Goal: Task Accomplishment & Management: Manage account settings

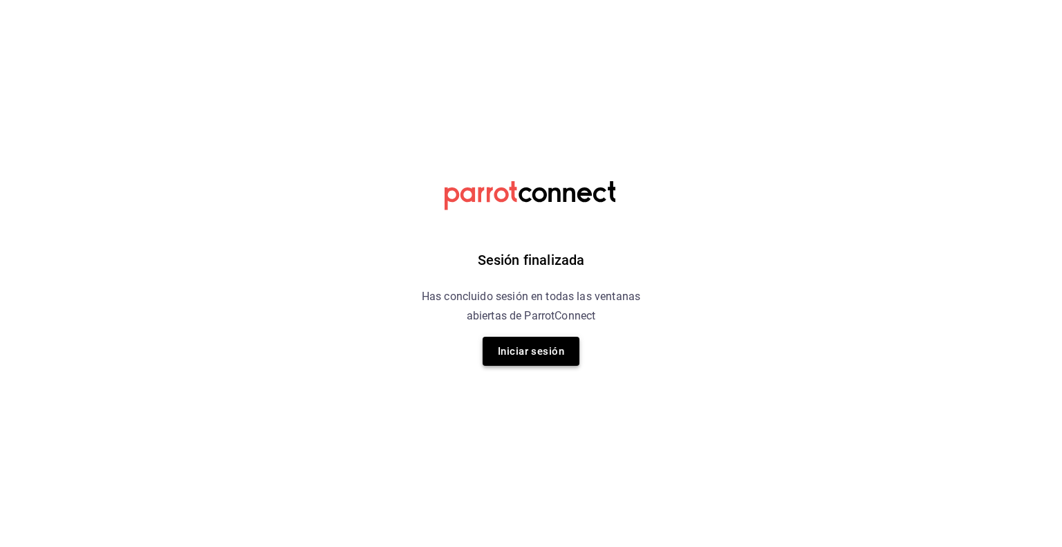
click at [536, 353] on button "Iniciar sesión" at bounding box center [531, 351] width 97 height 29
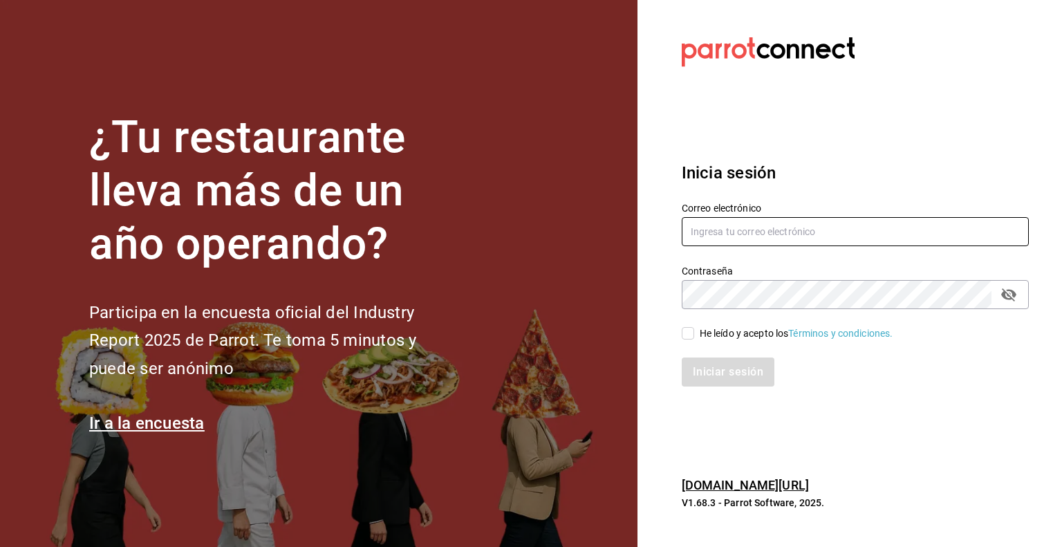
click at [797, 229] on input "text" at bounding box center [855, 231] width 347 height 29
type input "rafaed021@gmail.com"
click at [736, 336] on div "He leído y acepto los Términos y condiciones." at bounding box center [797, 333] width 194 height 15
click at [694, 336] on input "He leído y acepto los Términos y condiciones." at bounding box center [688, 333] width 12 height 12
checkbox input "true"
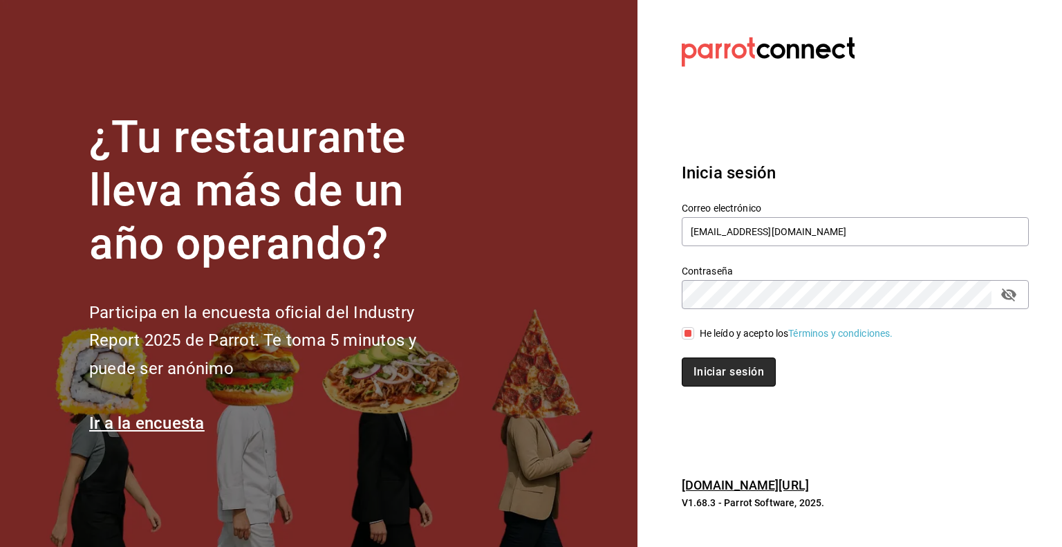
click at [734, 375] on button "Iniciar sesión" at bounding box center [729, 372] width 94 height 29
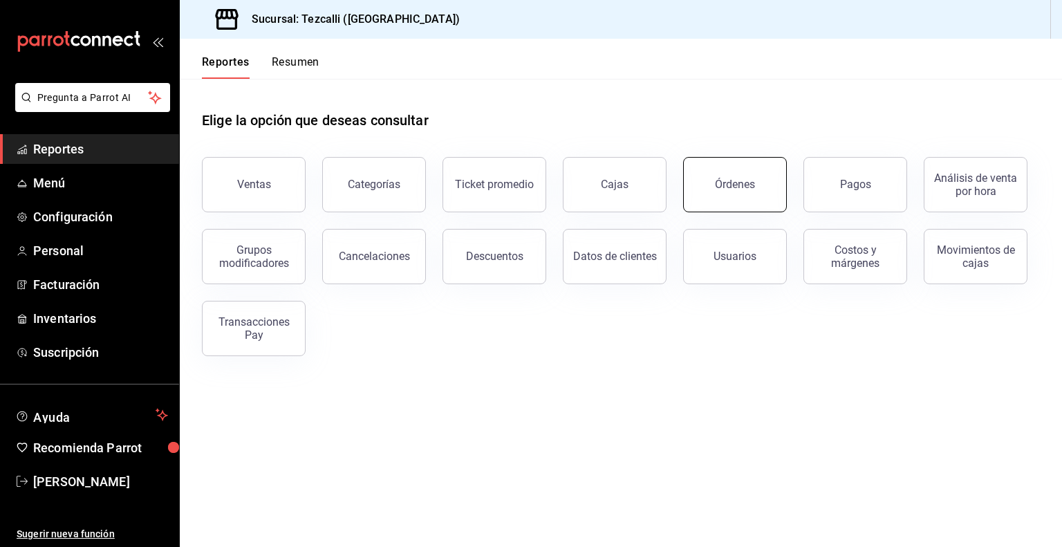
click at [727, 190] on div "Órdenes" at bounding box center [735, 184] width 40 height 13
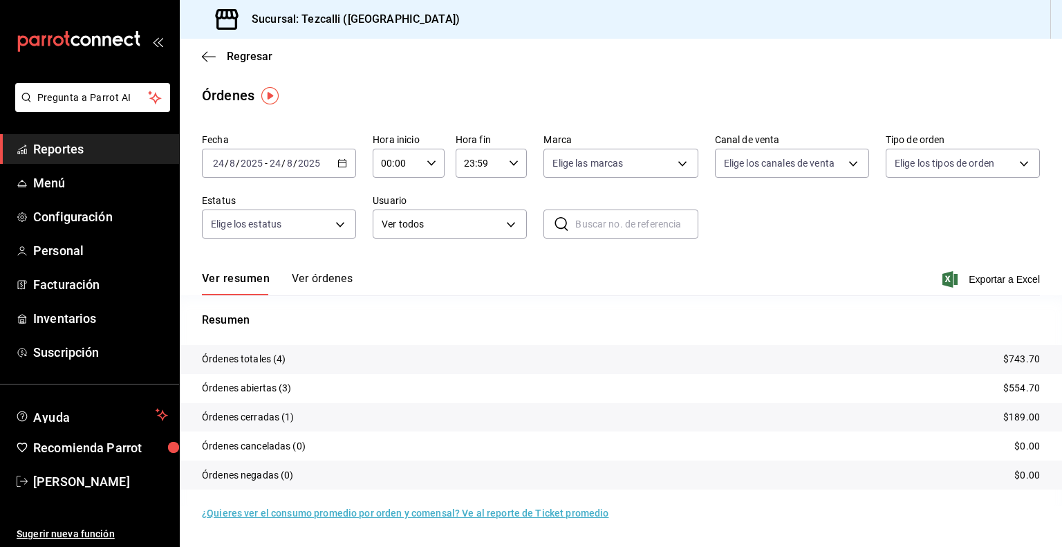
click at [324, 279] on button "Ver órdenes" at bounding box center [322, 284] width 61 height 24
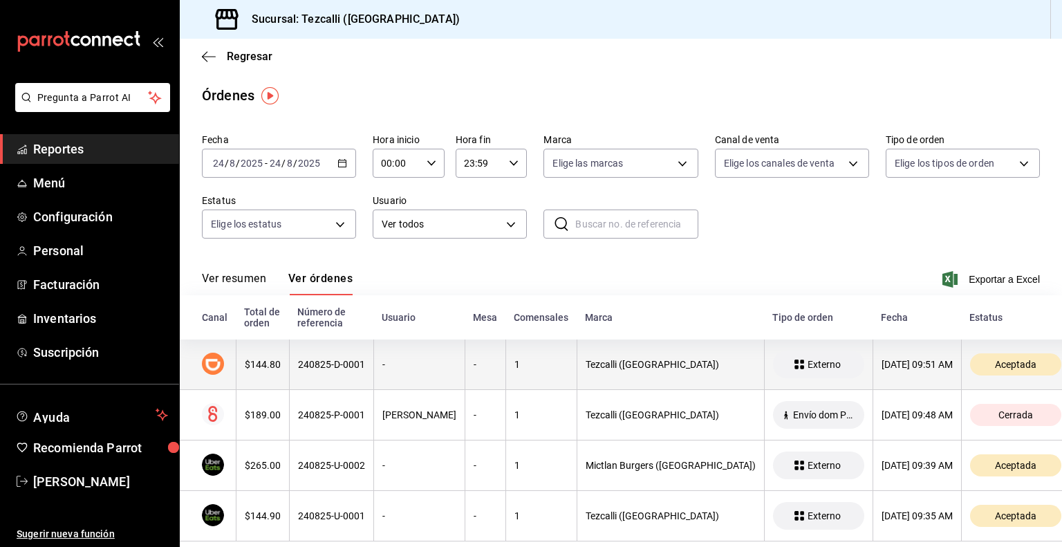
scroll to position [22, 0]
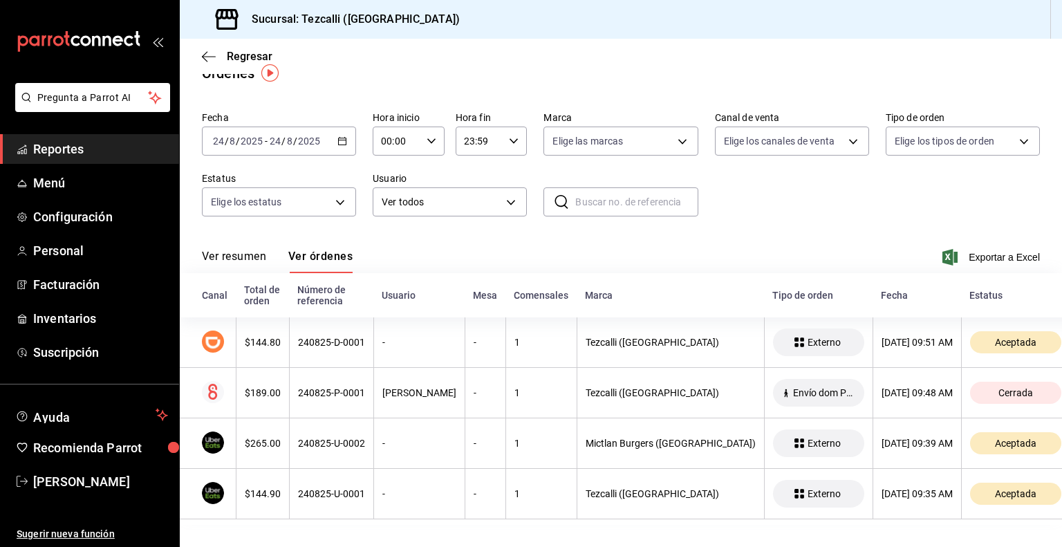
click at [228, 252] on button "Ver resumen" at bounding box center [234, 262] width 64 height 24
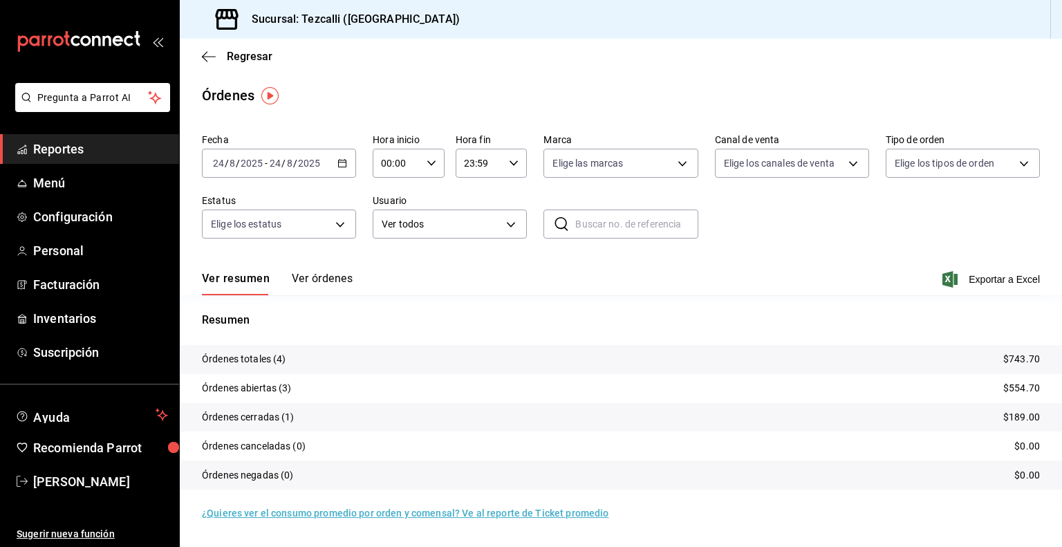
click at [487, 268] on div "Ver resumen Ver órdenes Exportar a Excel" at bounding box center [621, 275] width 838 height 40
click at [320, 279] on button "Ver órdenes" at bounding box center [322, 284] width 61 height 24
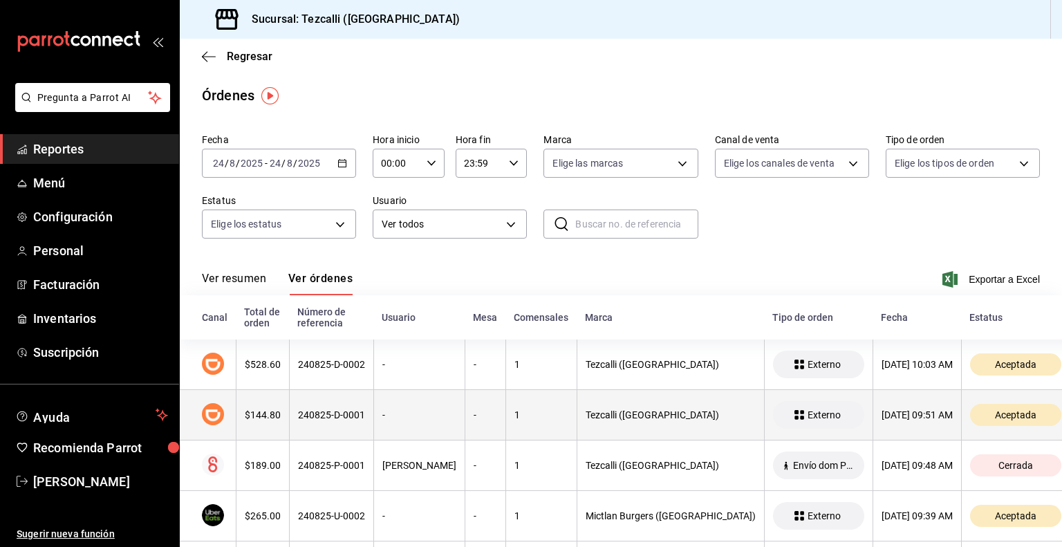
scroll to position [73, 0]
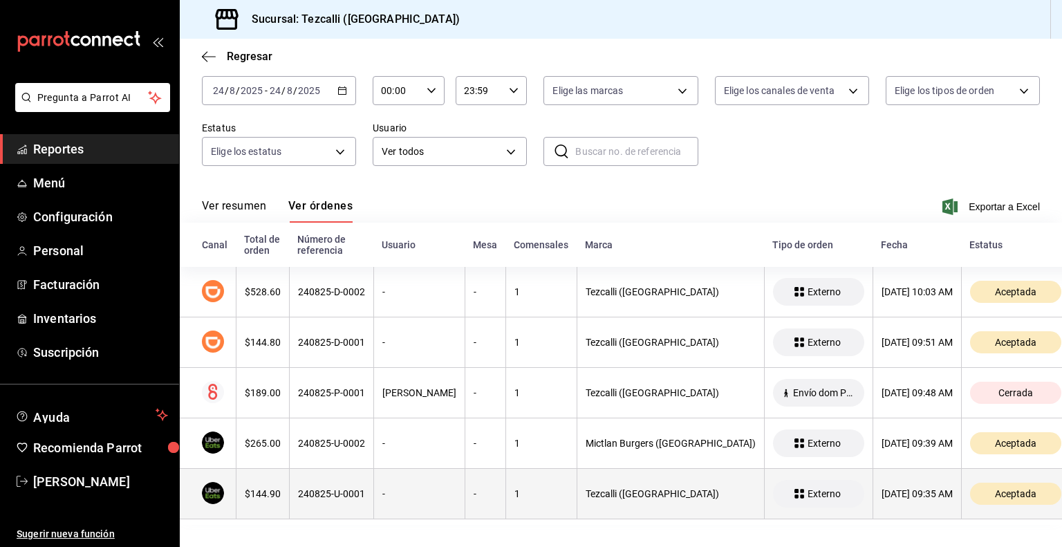
click at [321, 481] on th "240825-U-0001" at bounding box center [331, 494] width 84 height 50
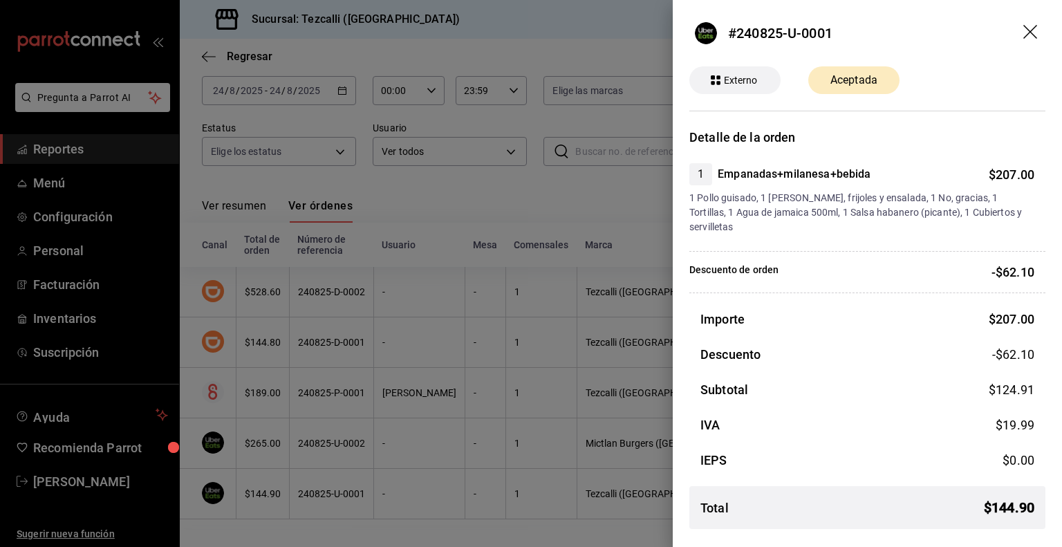
click at [328, 450] on div at bounding box center [531, 273] width 1062 height 547
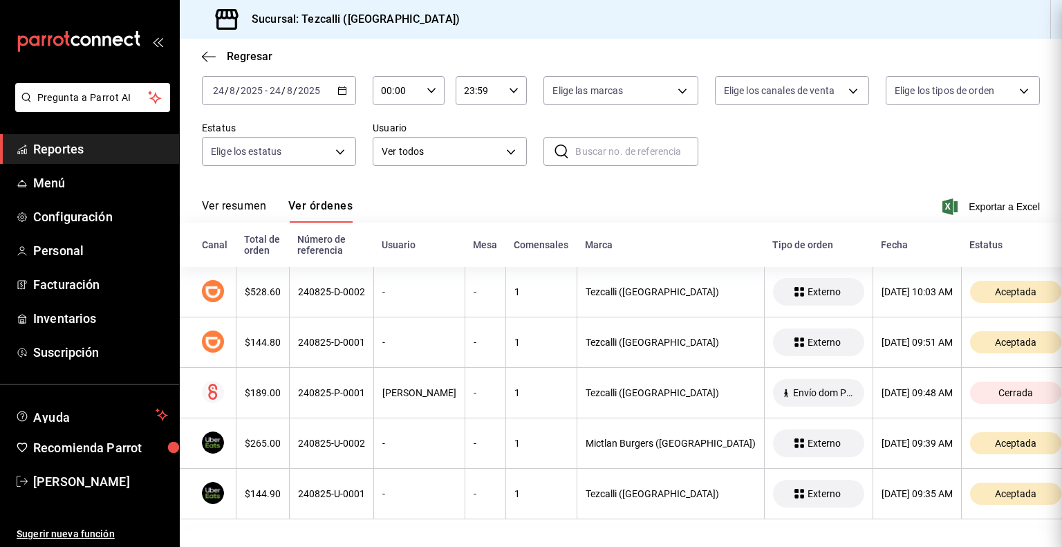
click at [328, 450] on div at bounding box center [531, 273] width 1062 height 547
click at [328, 450] on th "240825-U-0002" at bounding box center [331, 443] width 84 height 50
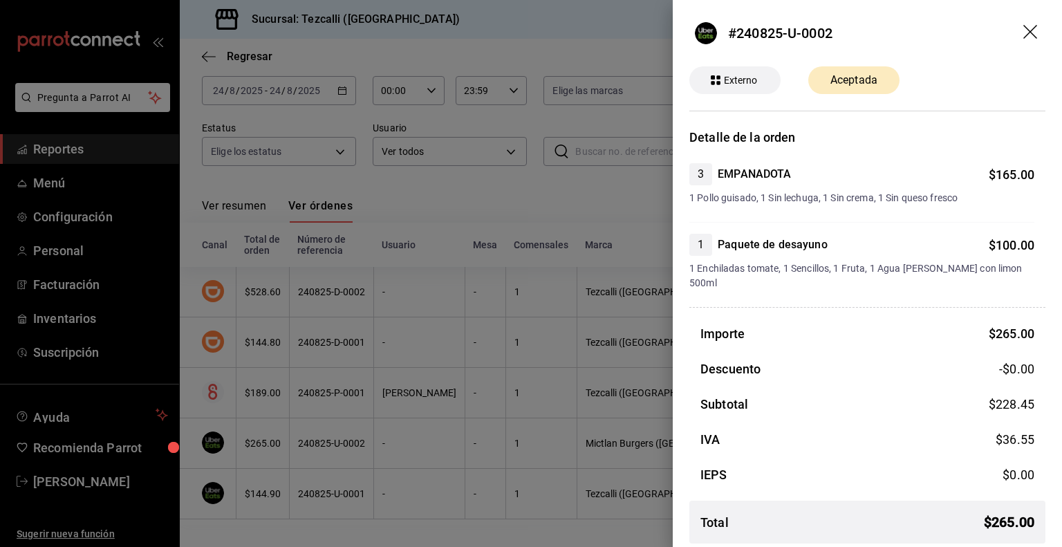
click at [454, 169] on div at bounding box center [531, 273] width 1062 height 547
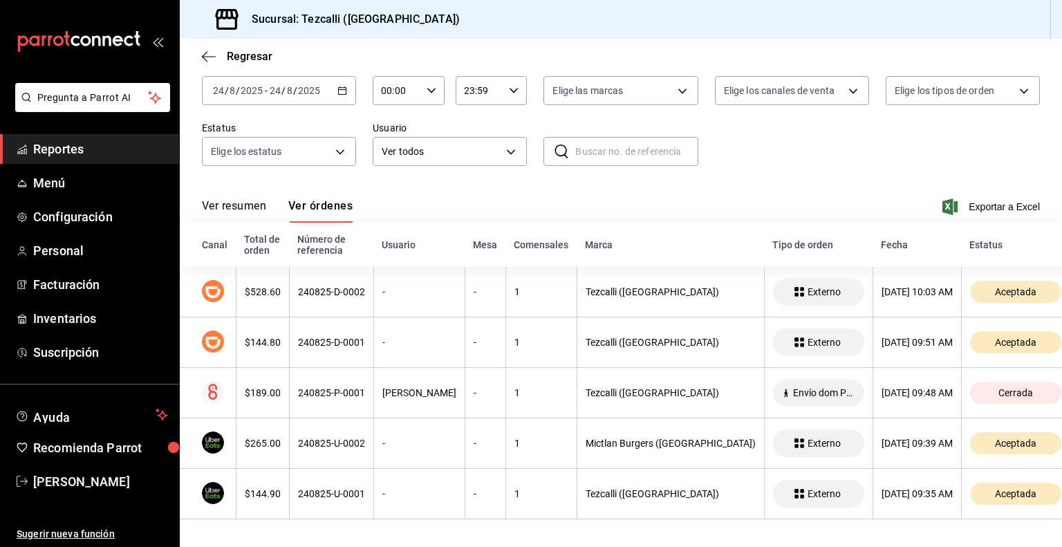
click at [245, 204] on button "Ver resumen" at bounding box center [234, 211] width 64 height 24
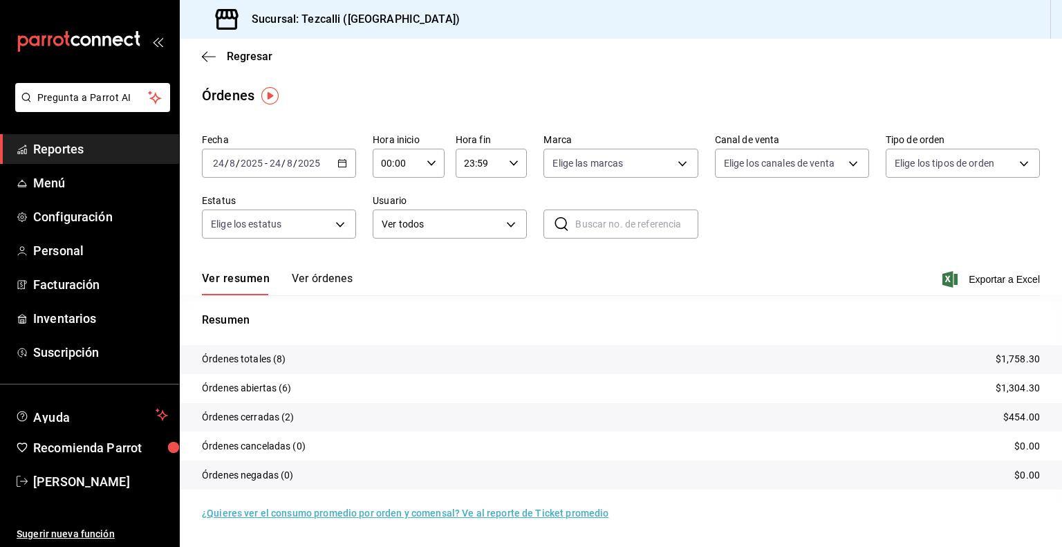
click at [331, 287] on button "Ver órdenes" at bounding box center [322, 284] width 61 height 24
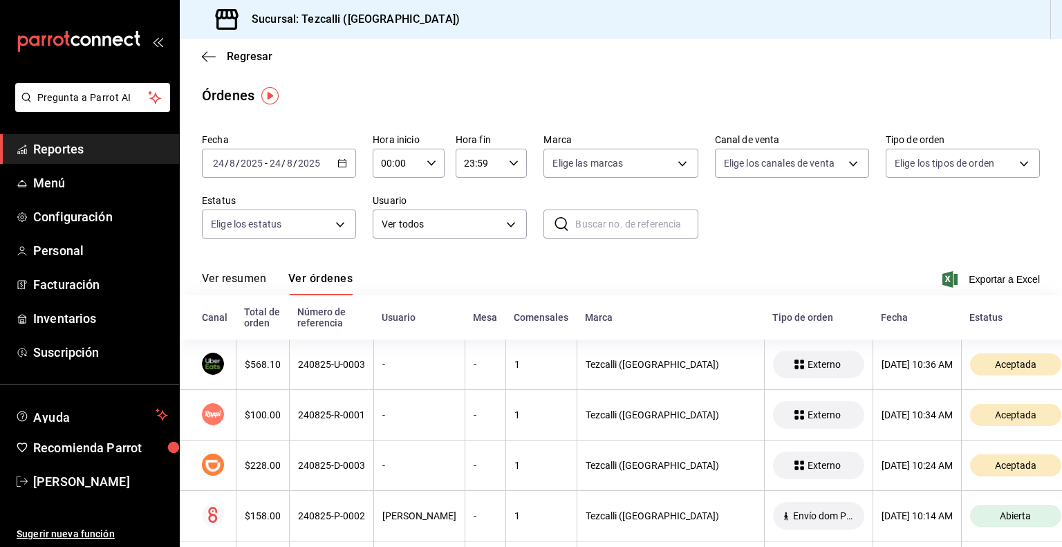
click at [245, 282] on button "Ver resumen" at bounding box center [234, 284] width 64 height 24
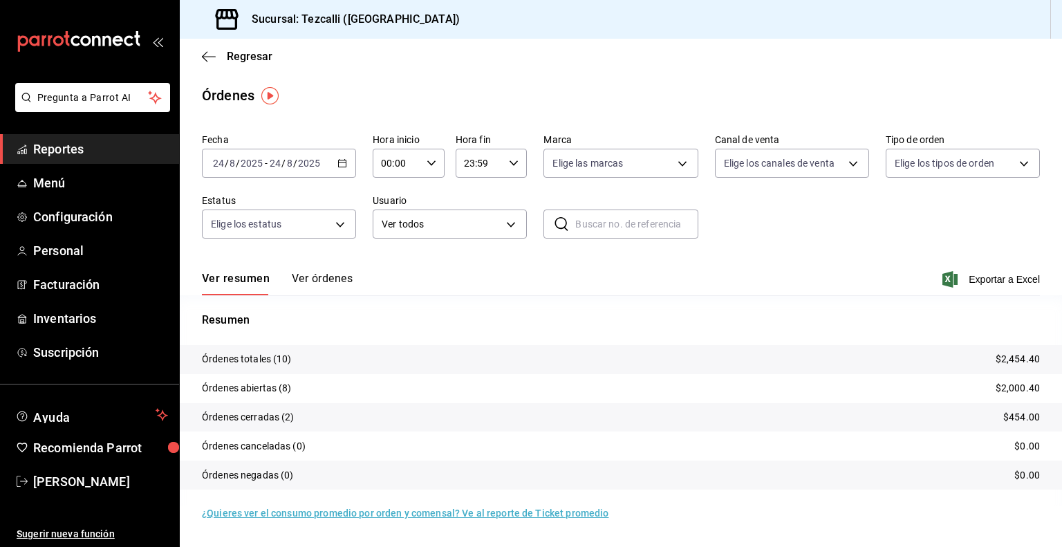
click at [321, 278] on button "Ver órdenes" at bounding box center [322, 284] width 61 height 24
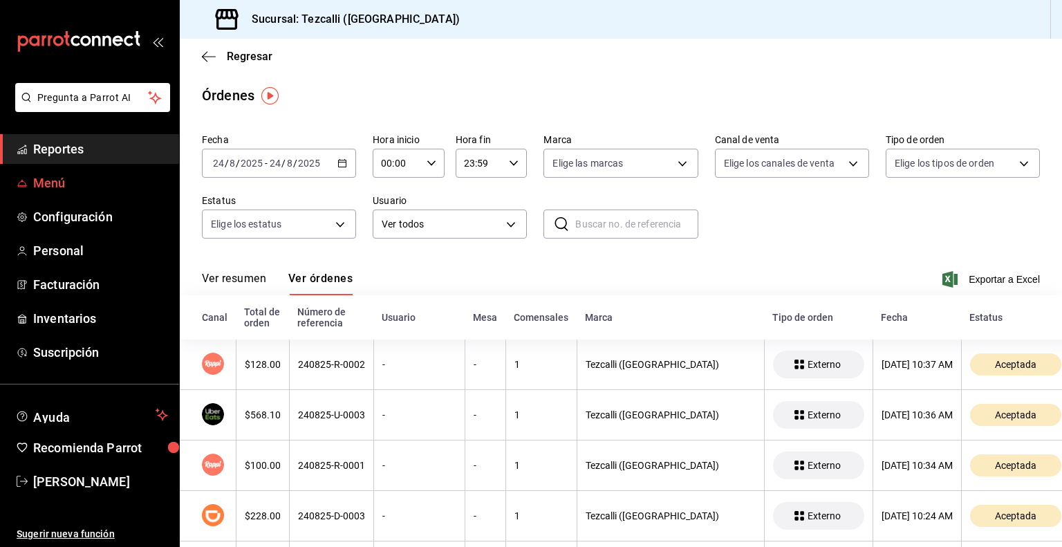
click at [89, 176] on span "Menú" at bounding box center [100, 183] width 135 height 19
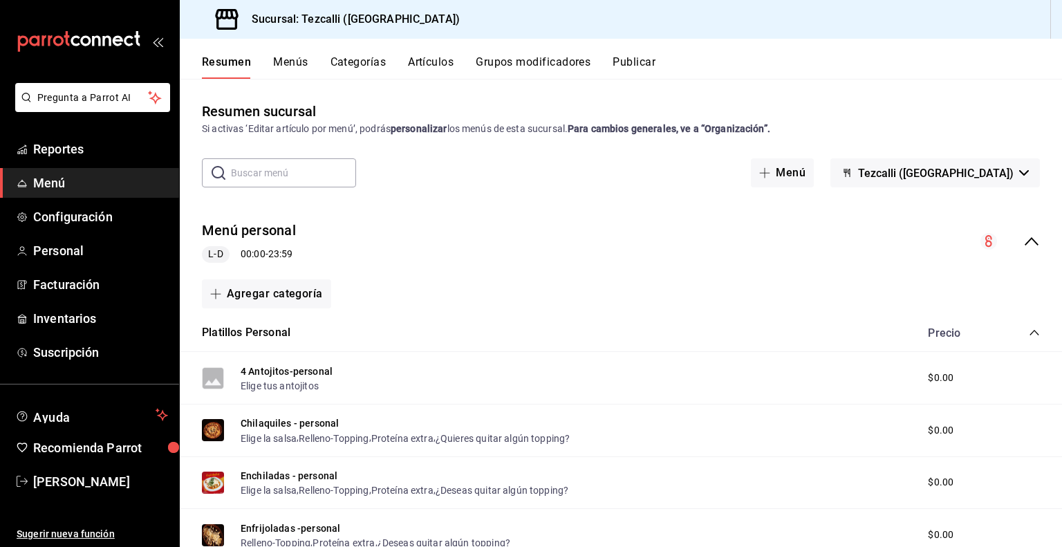
click at [426, 60] on button "Artículos" at bounding box center [431, 67] width 46 height 24
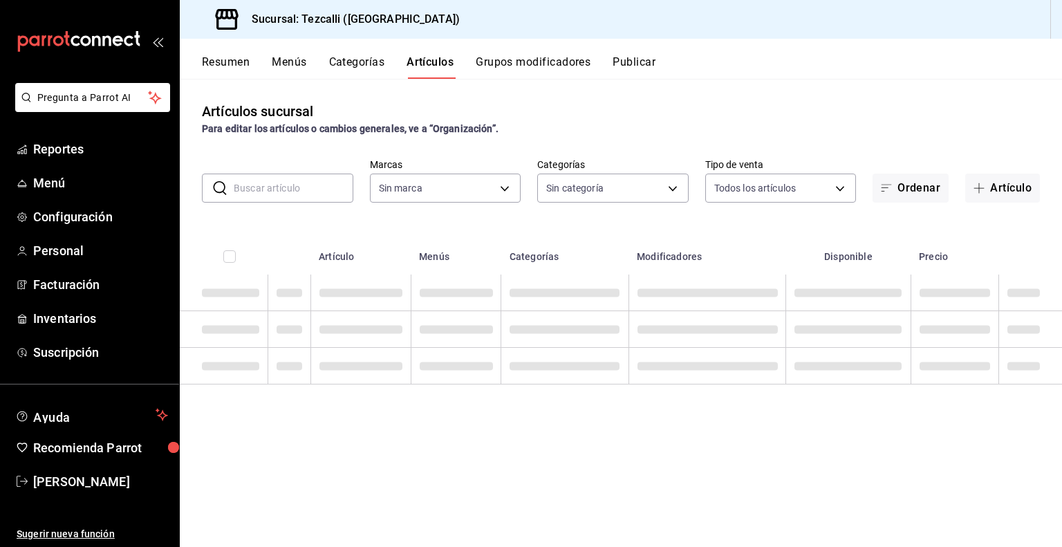
click at [281, 189] on input "text" at bounding box center [294, 188] width 120 height 28
type input "18689ee2-ba4b-482e-b8cd-c8334c7db8ec,22f768fd-becd-4c31-a818-2407a4be0b08"
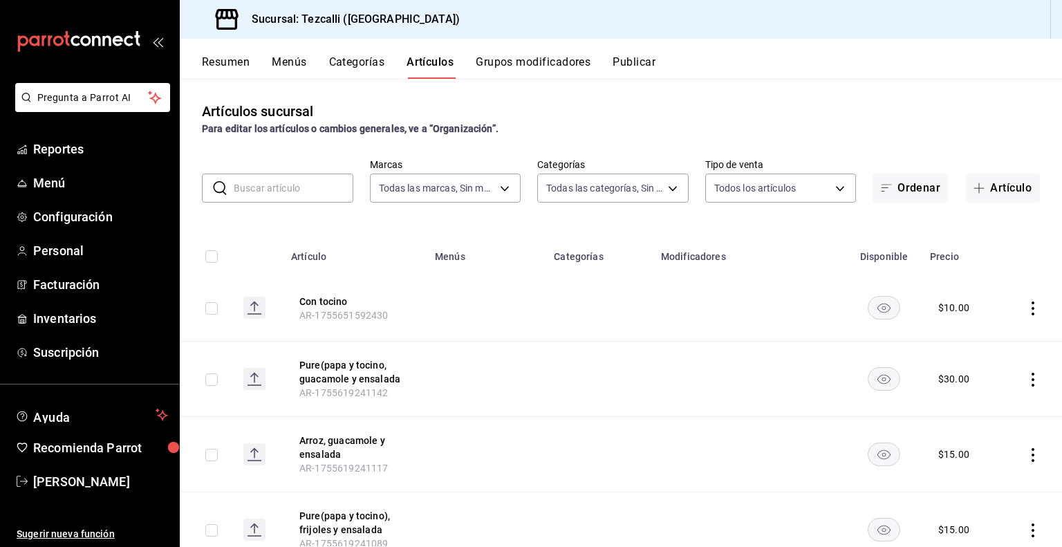
type input "p"
type input "a037816d-1762-4110-85fb-de6c64f56d36,ed31f90a-1473-4592-bc6b-c482666ba759,20878…"
type input "pure"
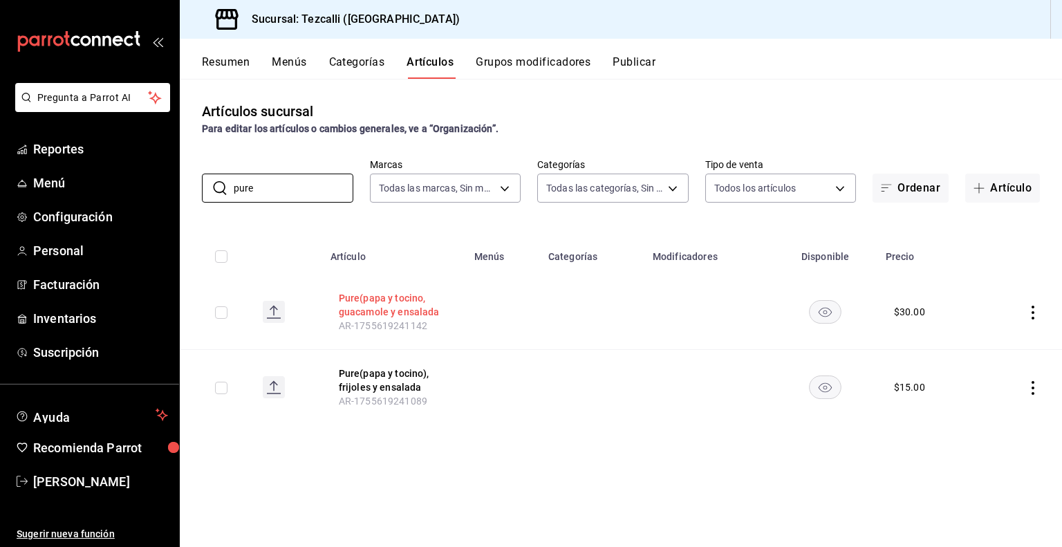
click at [370, 298] on button "Pure(papa y tocino, guacamole y ensalada" at bounding box center [394, 305] width 111 height 28
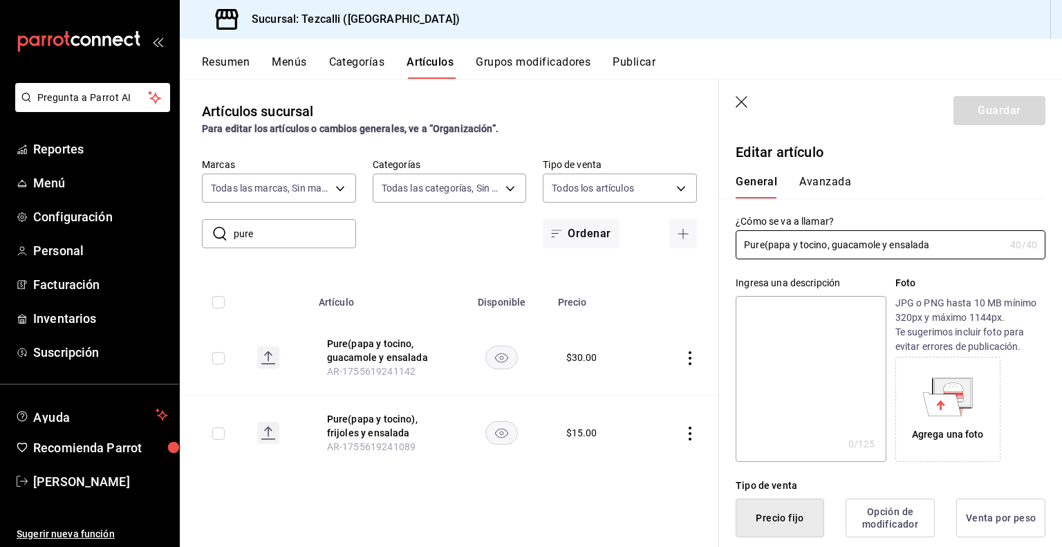
type input "$30.00"
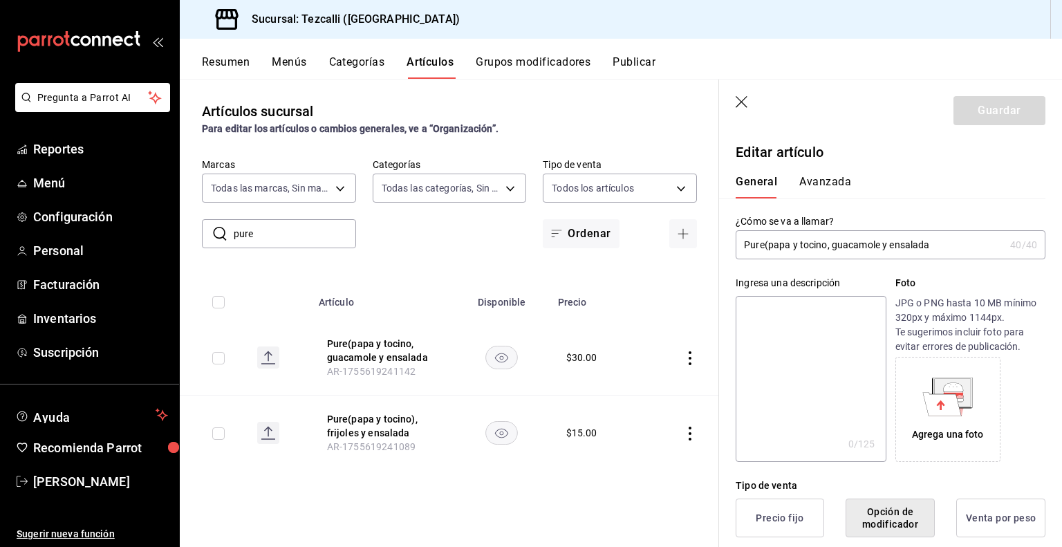
click at [830, 246] on input "Pure(papa y tocino, guacamole y ensalada" at bounding box center [870, 245] width 269 height 28
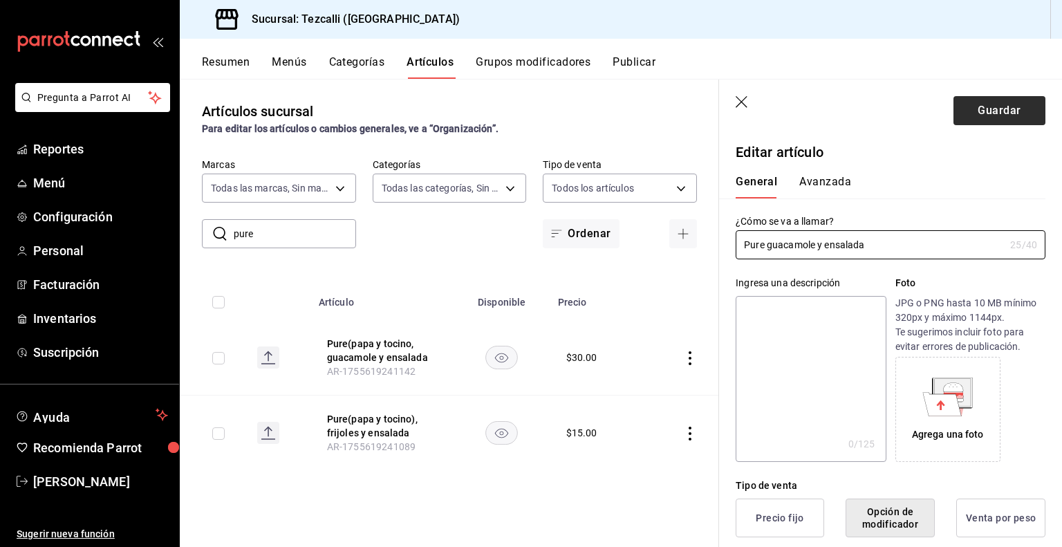
type input "Pure guacamole y ensalada"
click at [954, 109] on button "Guardar" at bounding box center [1000, 110] width 92 height 29
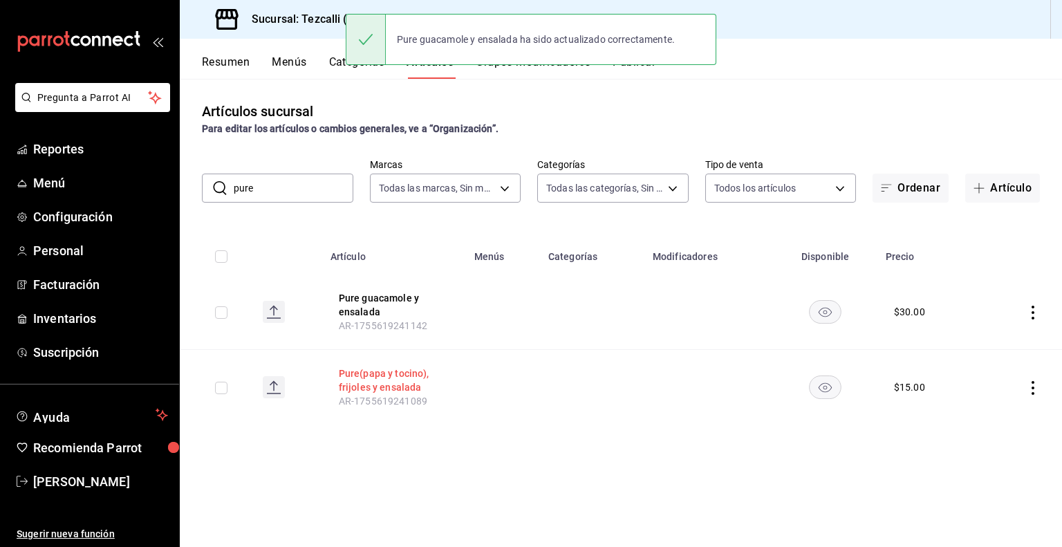
click at [391, 380] on button "Pure(papa y tocino), frijoles y ensalada" at bounding box center [394, 380] width 111 height 28
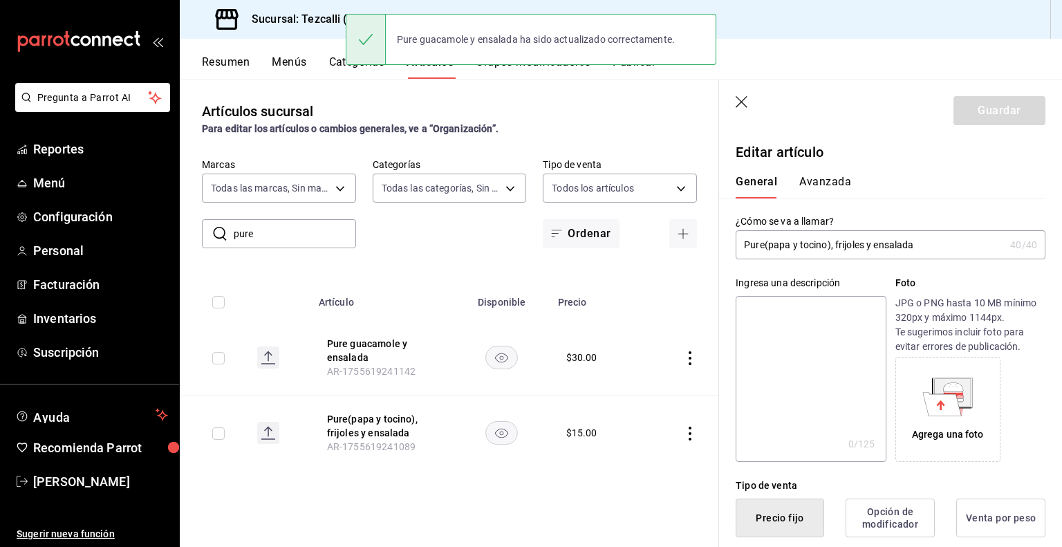
type input "$15.00"
click at [827, 245] on input "Pure(papa y tocino), frijoles y ensalada" at bounding box center [870, 245] width 269 height 28
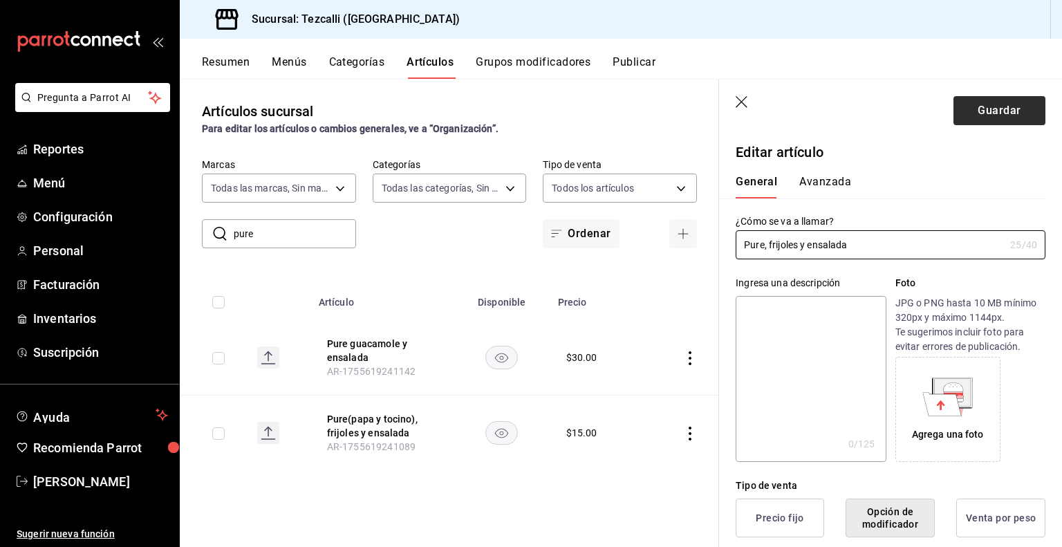
type input "Pure, frijoles y ensalada"
click at [998, 116] on button "Guardar" at bounding box center [1000, 110] width 92 height 29
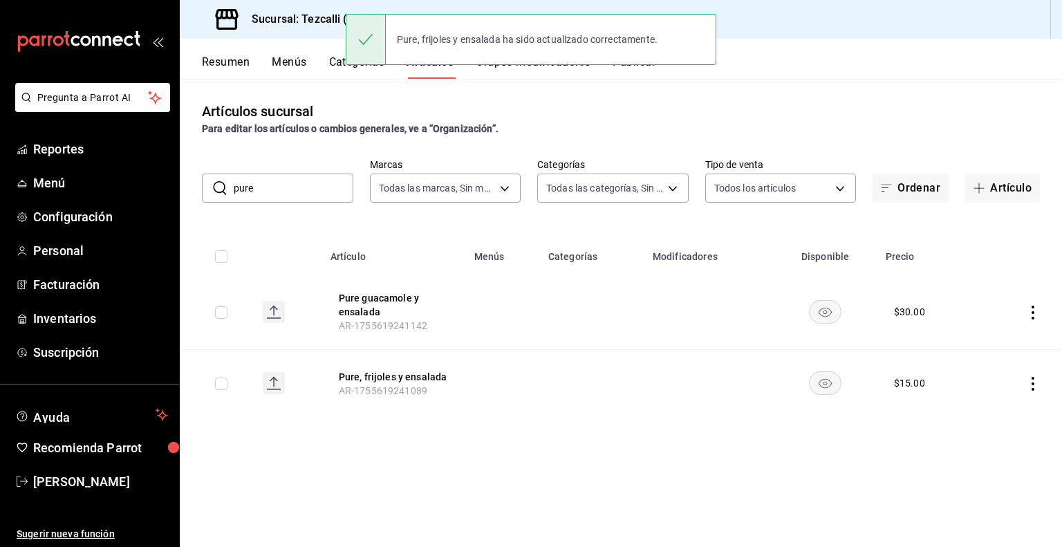
click at [630, 77] on button "Publicar" at bounding box center [634, 67] width 43 height 24
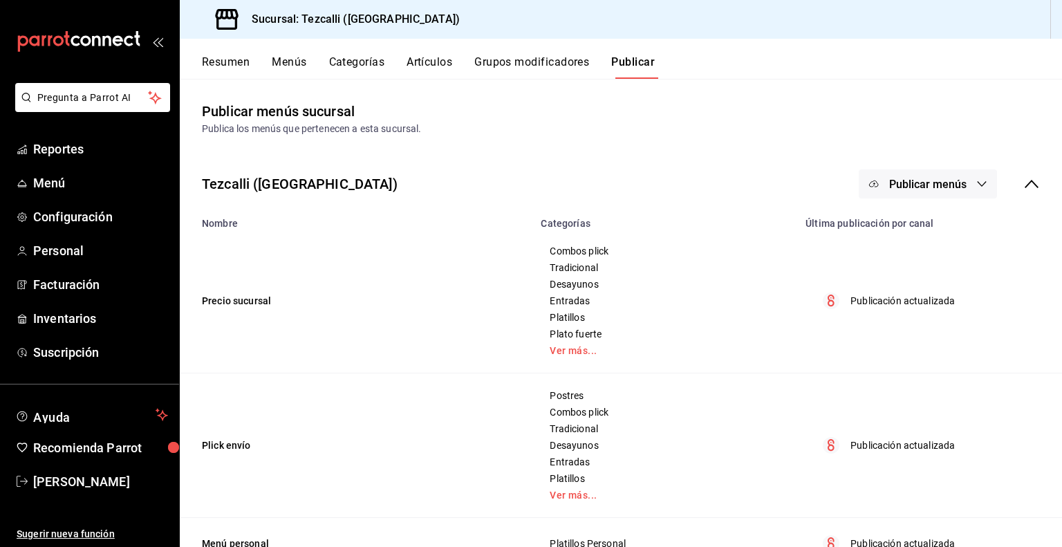
click at [918, 186] on span "Publicar menús" at bounding box center [927, 184] width 77 height 13
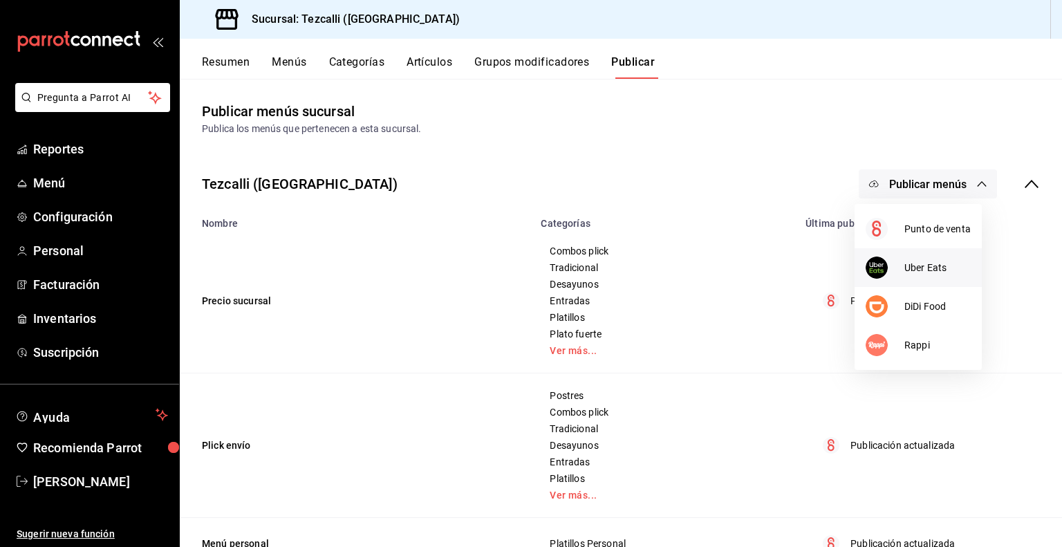
click at [922, 268] on span "Uber Eats" at bounding box center [937, 268] width 66 height 15
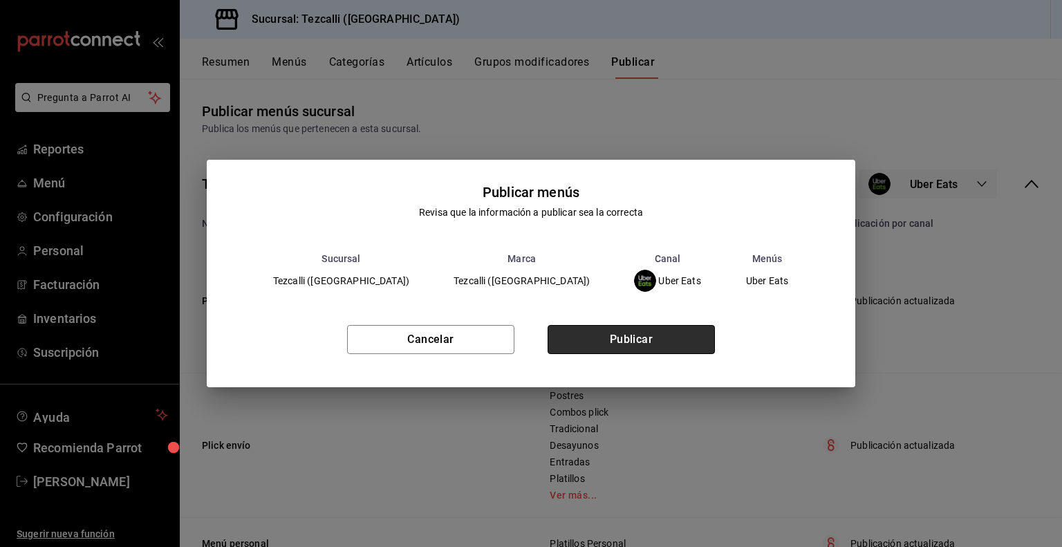
click at [668, 342] on button "Publicar" at bounding box center [631, 339] width 167 height 29
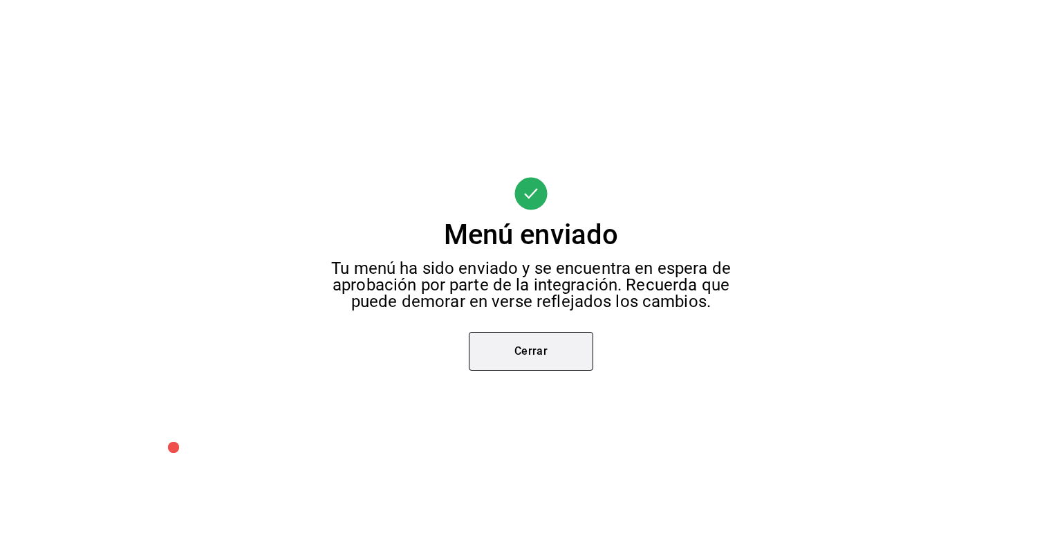
click at [512, 360] on button "Cerrar" at bounding box center [531, 351] width 124 height 39
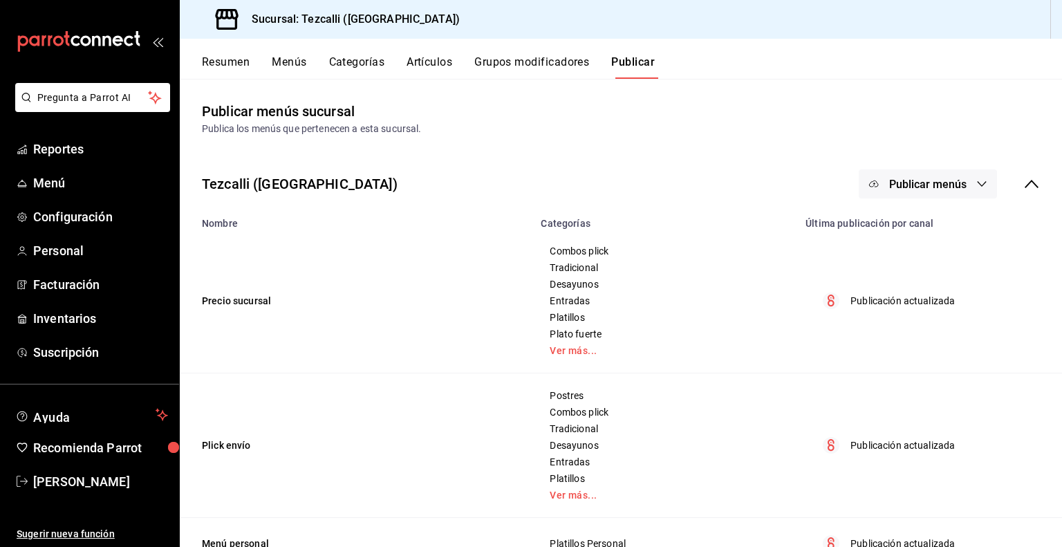
click at [423, 65] on button "Artículos" at bounding box center [430, 67] width 46 height 24
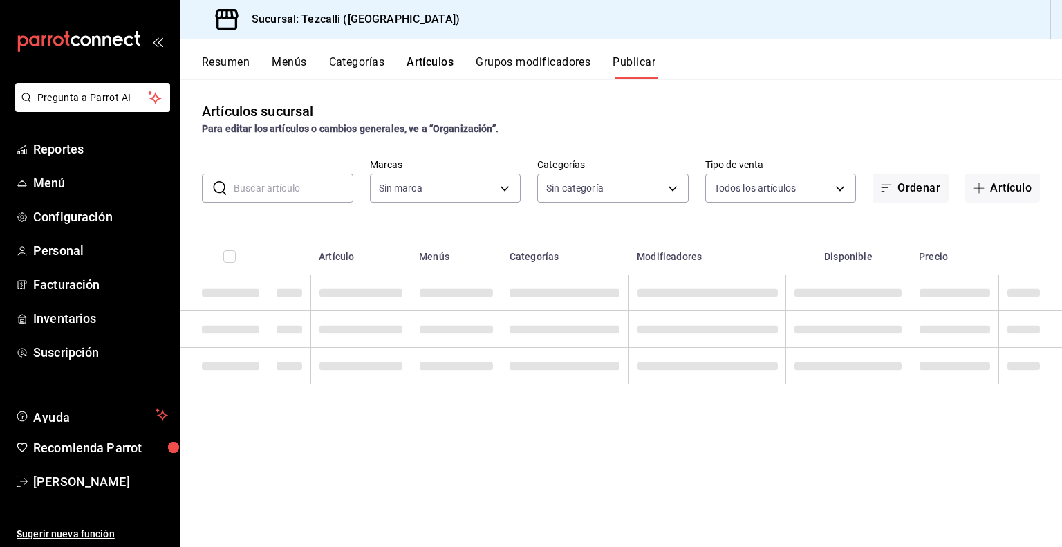
type input "18689ee2-ba4b-482e-b8cd-c8334c7db8ec,22f768fd-becd-4c31-a818-2407a4be0b08"
click at [236, 62] on button "Resumen" at bounding box center [226, 67] width 48 height 24
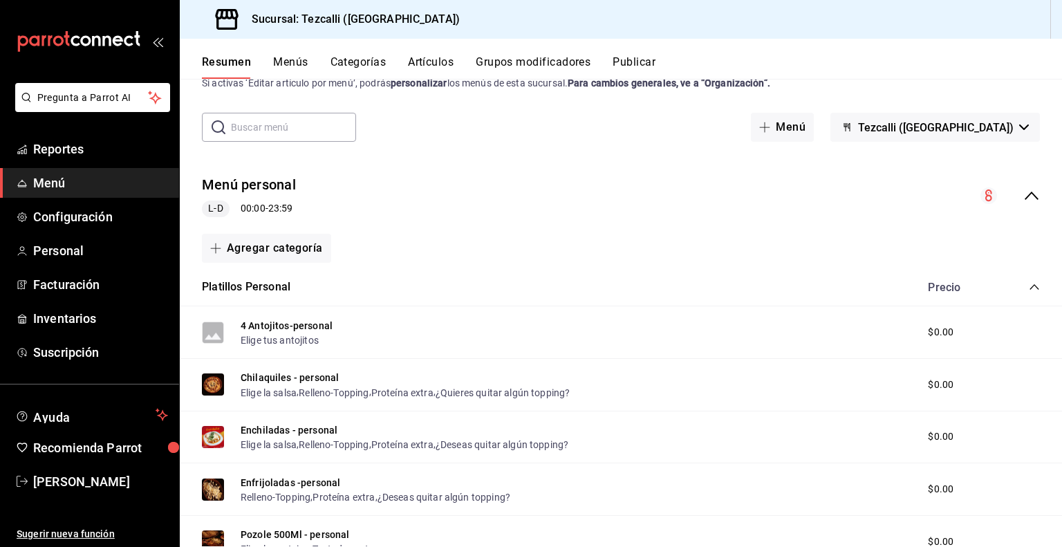
scroll to position [50, 0]
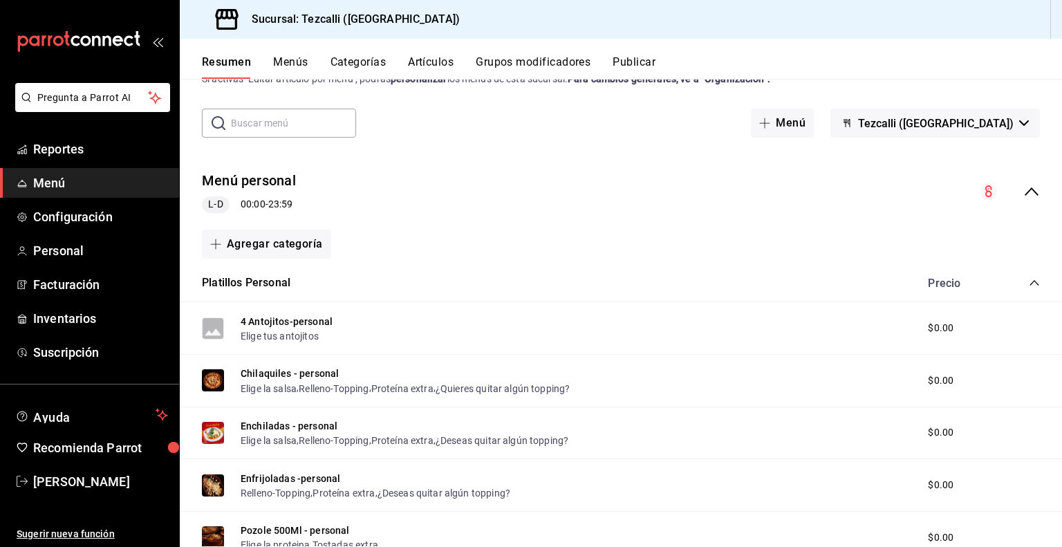
click at [1023, 198] on icon "collapse-menu-row" at bounding box center [1031, 191] width 17 height 17
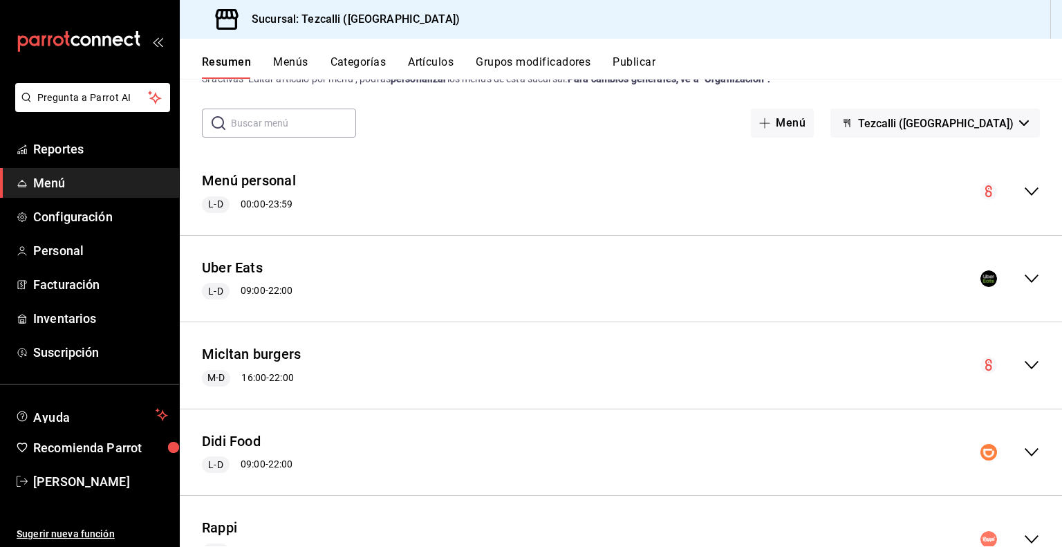
click at [1025, 279] on icon "collapse-menu-row" at bounding box center [1031, 278] width 17 height 17
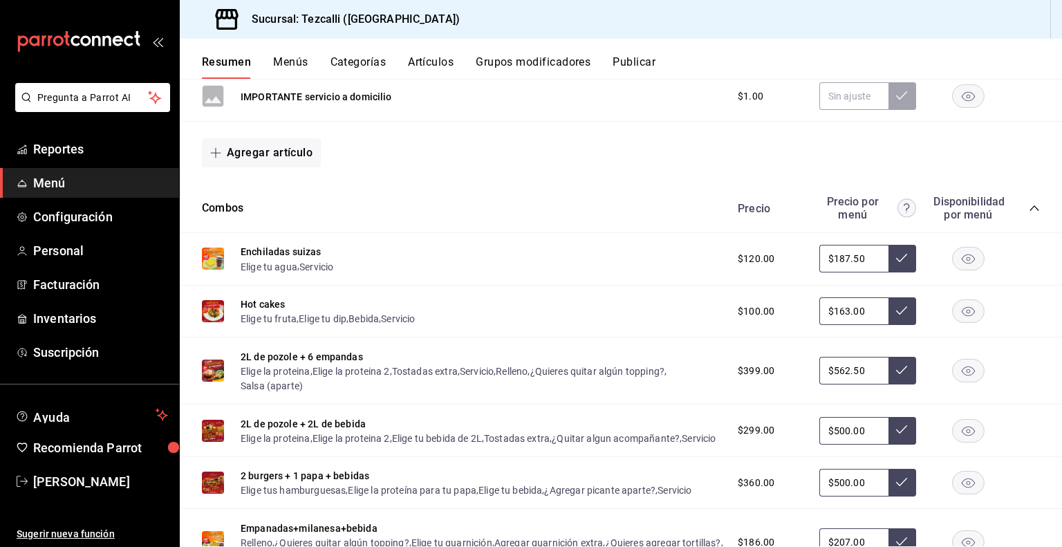
scroll to position [378, 0]
click at [1029, 212] on icon "collapse-category-row" at bounding box center [1034, 208] width 11 height 11
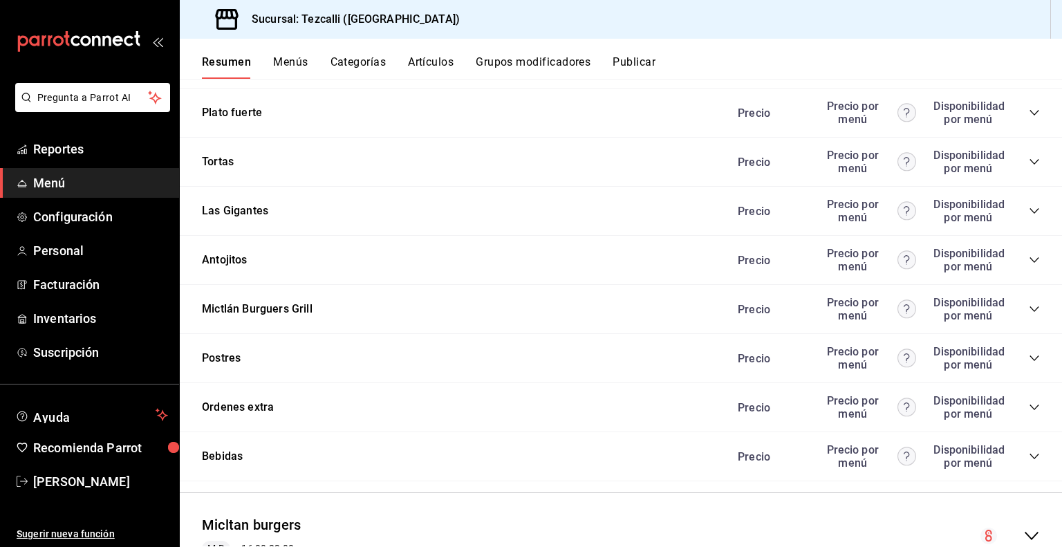
scroll to position [721, 0]
click at [1018, 358] on div "Precio Precio por menú Disponibilidad por menú" at bounding box center [882, 357] width 316 height 26
click at [1029, 358] on icon "collapse-category-row" at bounding box center [1034, 356] width 11 height 11
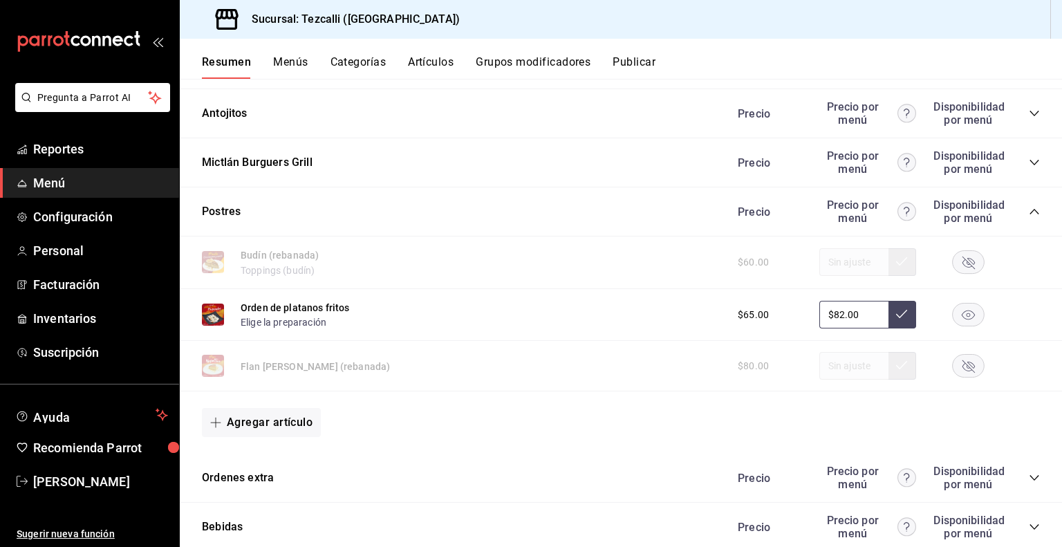
scroll to position [867, 0]
click at [953, 367] on rect "button" at bounding box center [969, 364] width 32 height 23
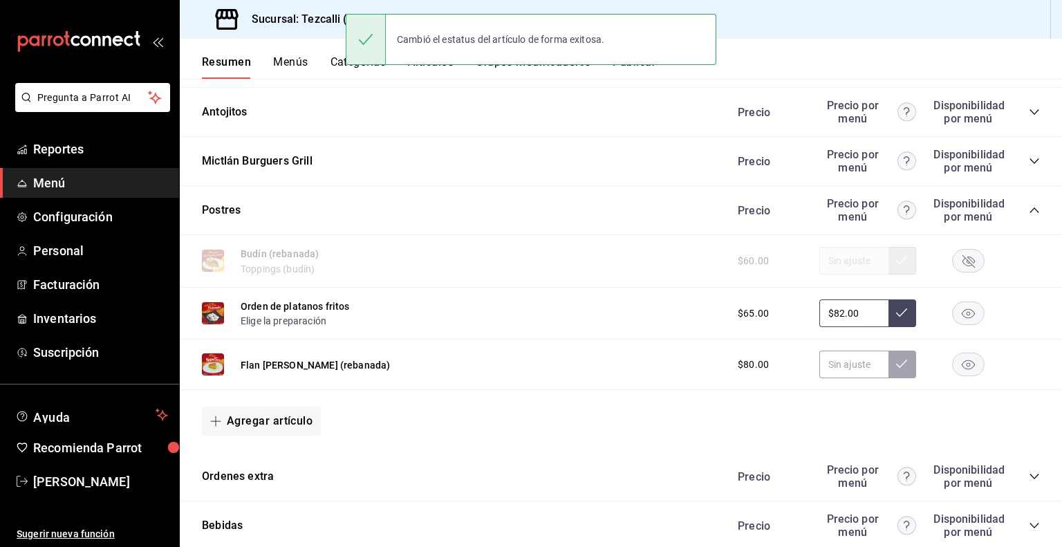
click at [1030, 210] on icon "collapse-category-row" at bounding box center [1034, 210] width 9 height 6
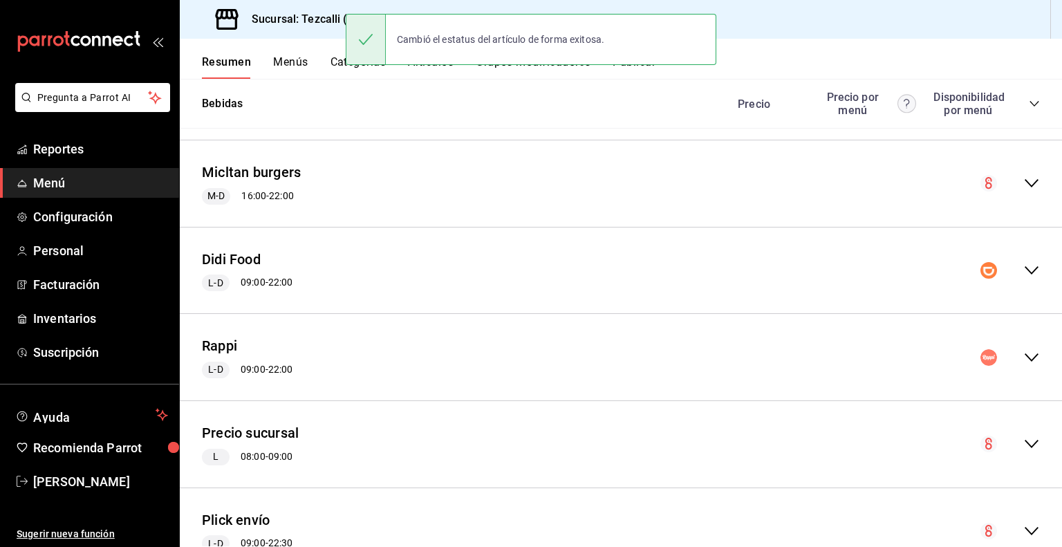
scroll to position [1073, 0]
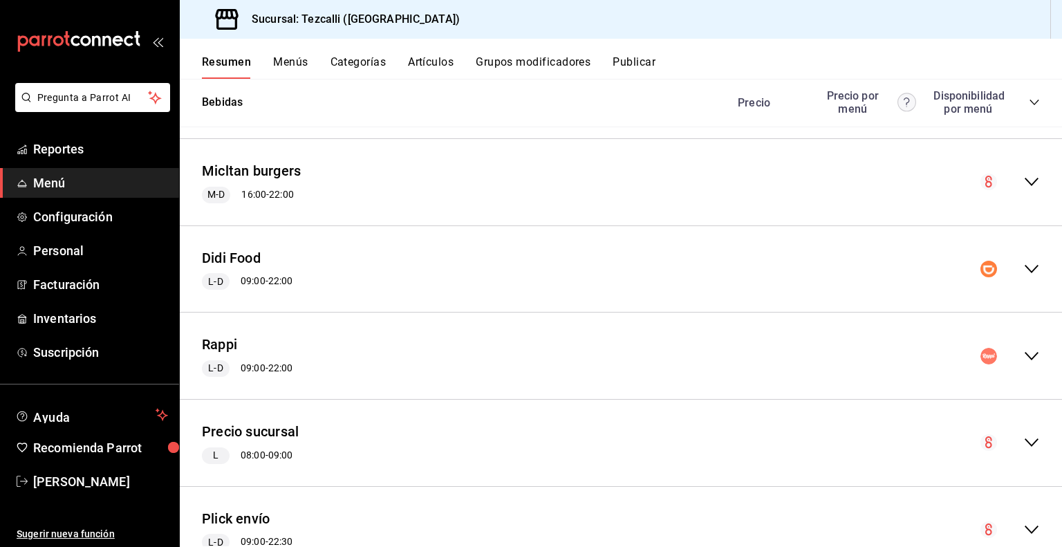
click at [1023, 270] on icon "collapse-menu-row" at bounding box center [1031, 269] width 17 height 17
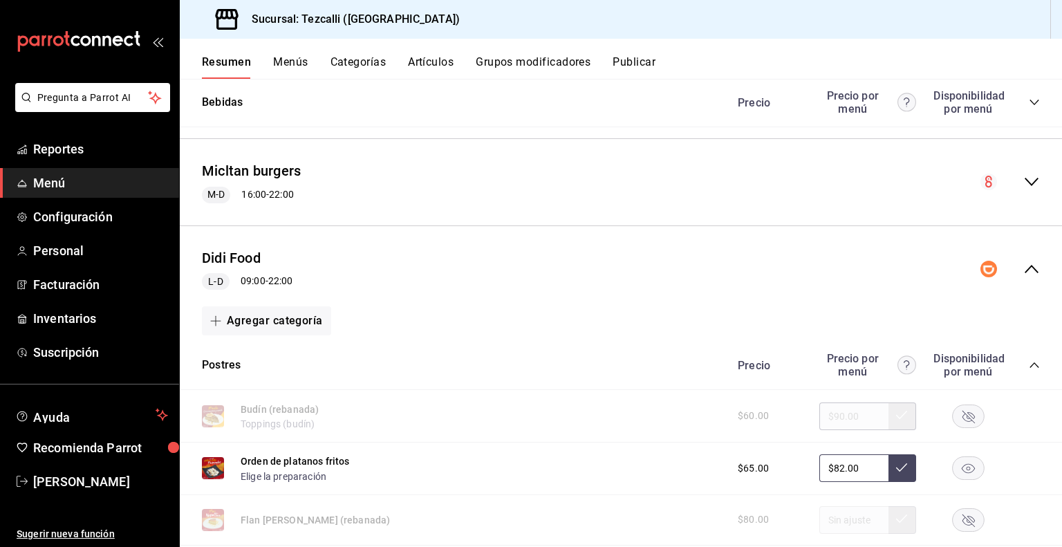
scroll to position [1261, 0]
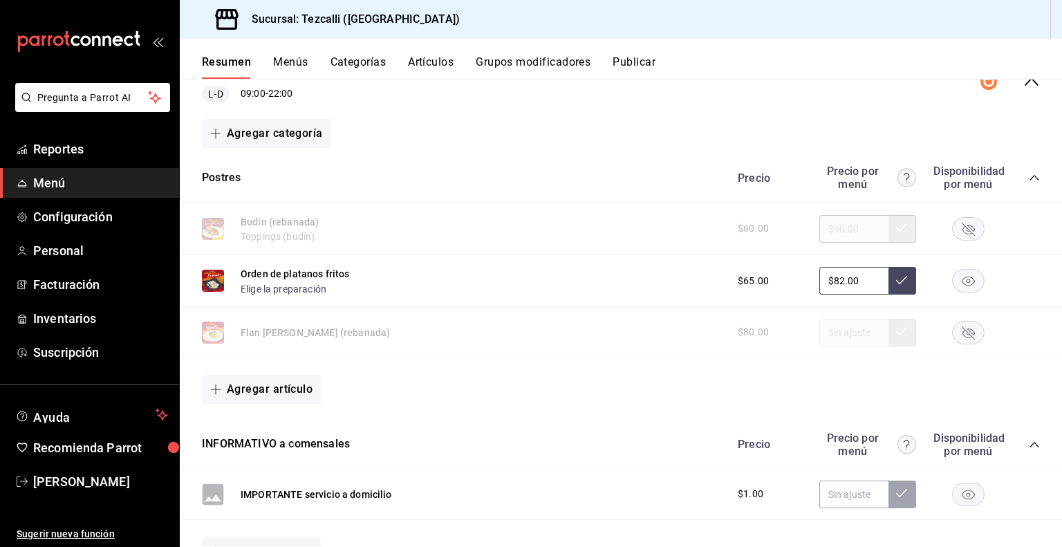
click at [963, 336] on icon "button" at bounding box center [969, 332] width 12 height 12
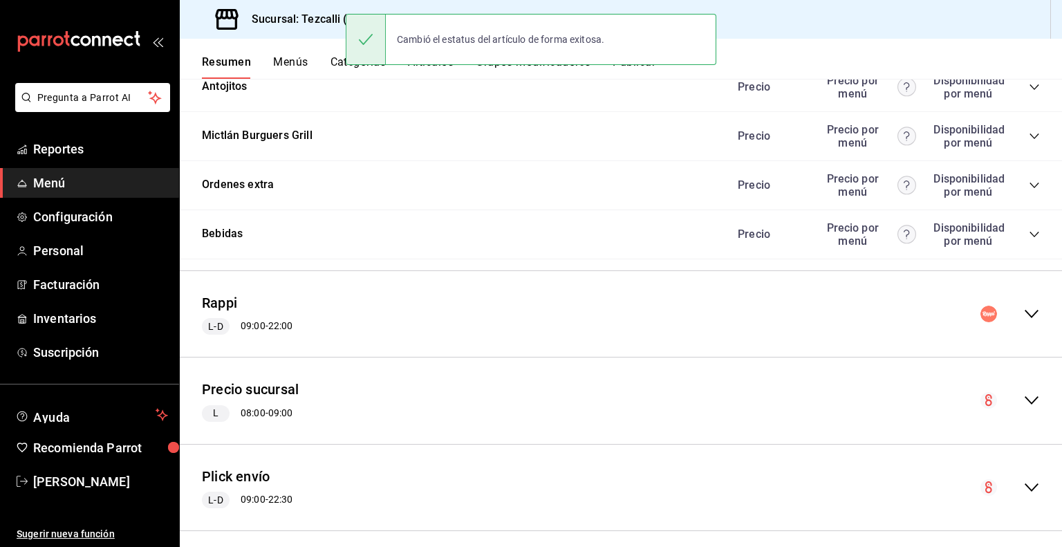
scroll to position [2286, 0]
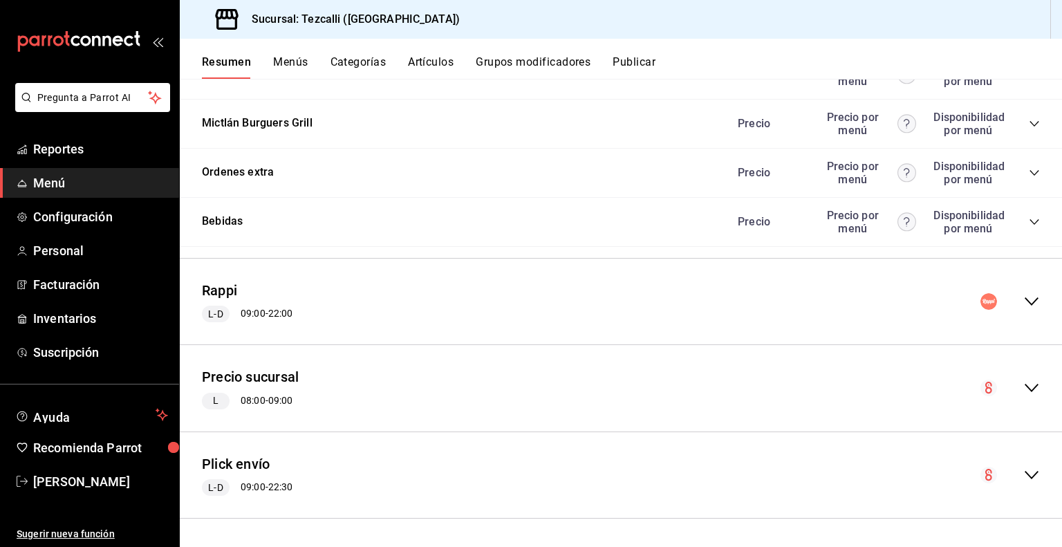
click at [1023, 303] on icon "collapse-menu-row" at bounding box center [1031, 301] width 17 height 17
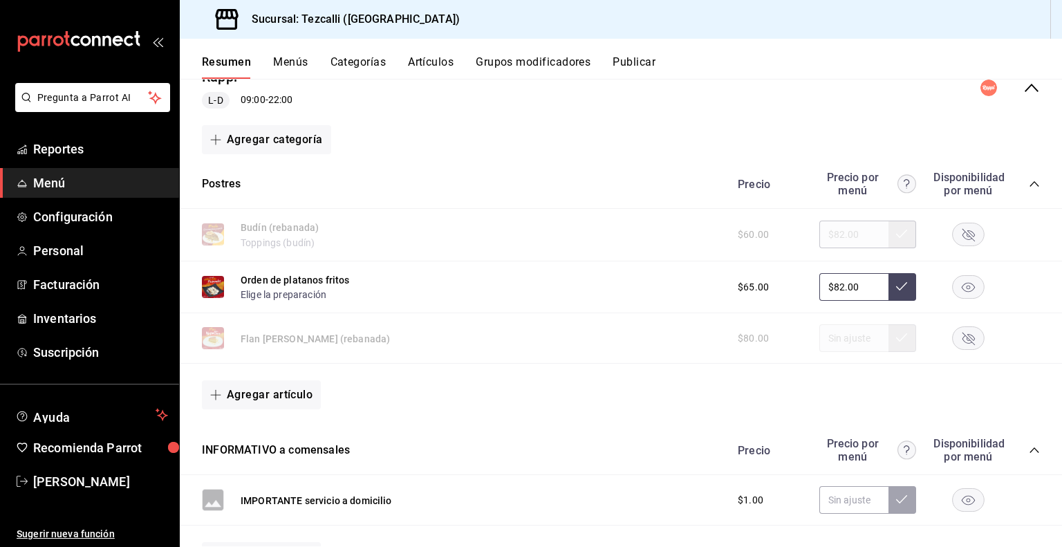
scroll to position [2496, 0]
click at [964, 342] on icon "button" at bounding box center [969, 339] width 12 height 12
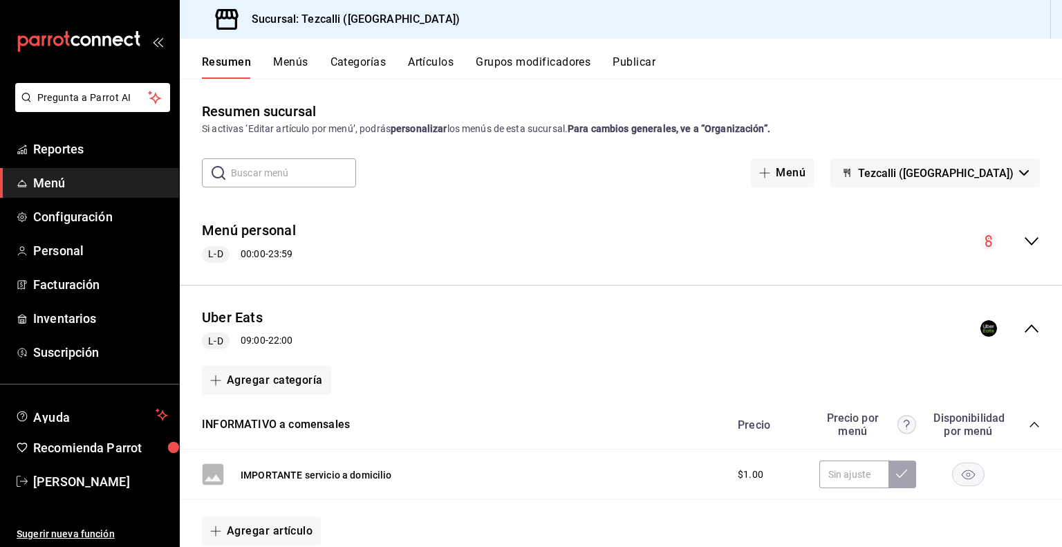
scroll to position [0, 0]
click at [940, 182] on button "Tezcalli ([GEOGRAPHIC_DATA])" at bounding box center [935, 172] width 210 height 29
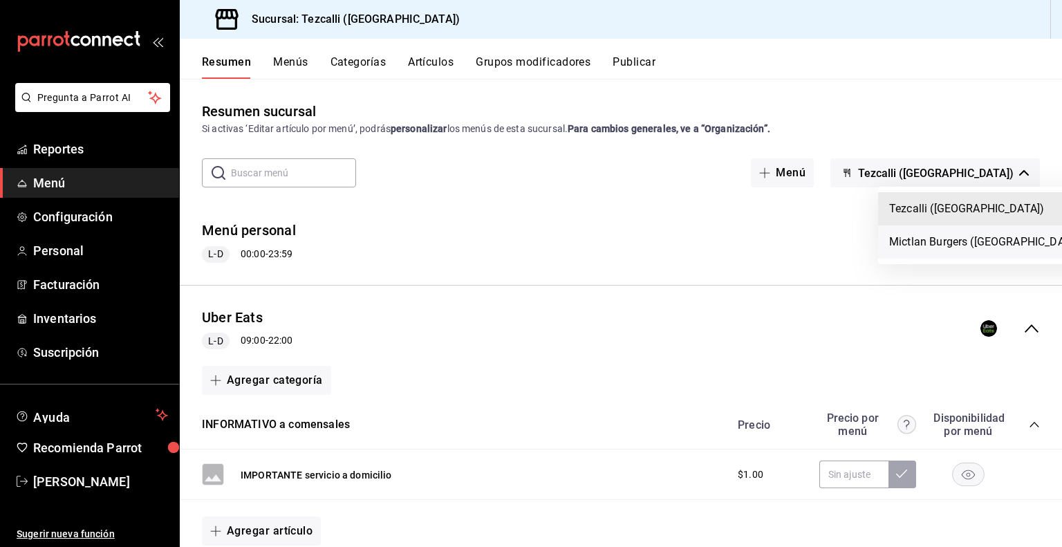
click at [925, 242] on li "Mictlan Burgers ([GEOGRAPHIC_DATA])" at bounding box center [986, 241] width 217 height 33
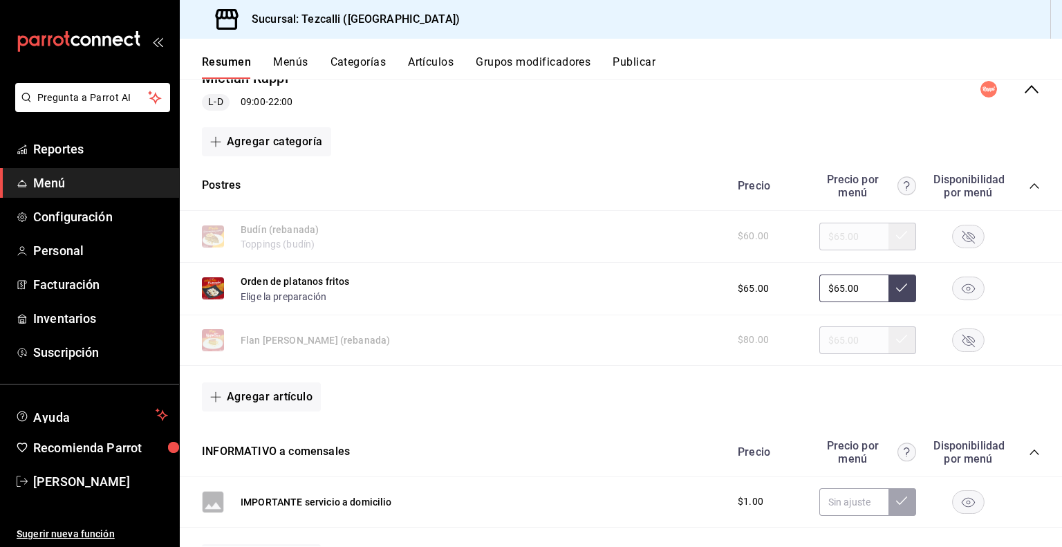
scroll to position [154, 0]
click at [963, 338] on rect "button" at bounding box center [969, 338] width 32 height 23
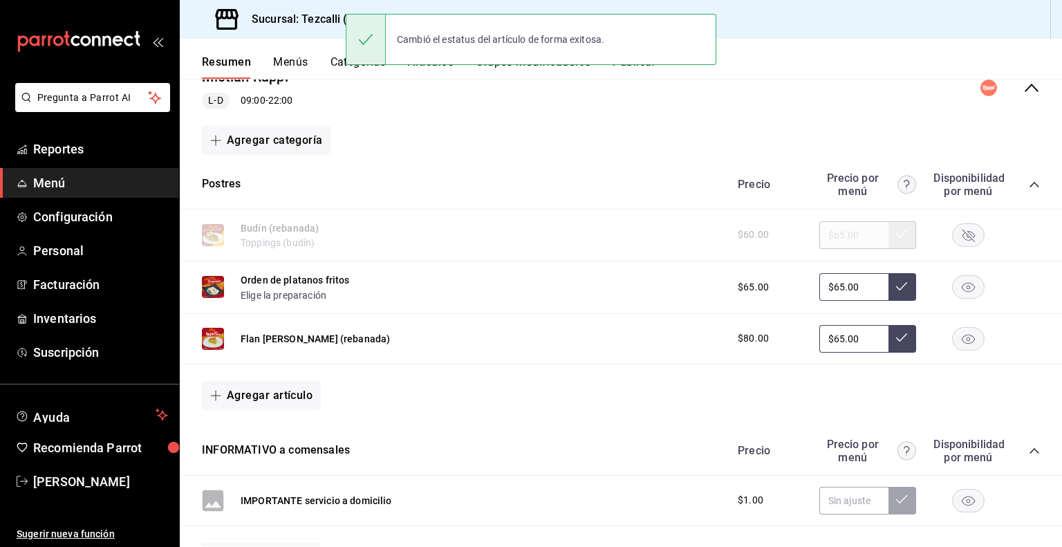
click at [1029, 185] on icon "collapse-category-row" at bounding box center [1034, 184] width 11 height 11
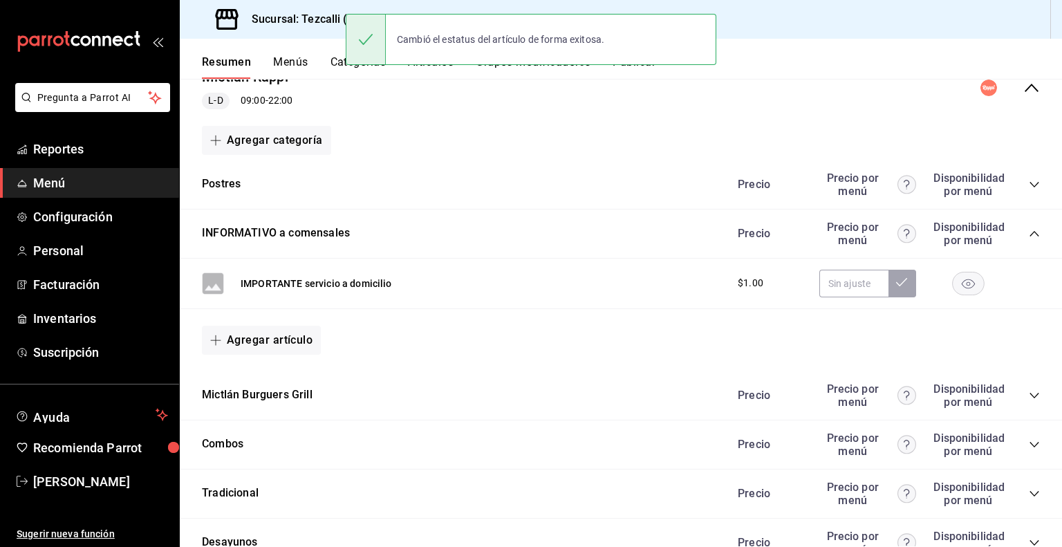
click at [1023, 90] on icon "collapse-menu-row" at bounding box center [1031, 88] width 17 height 17
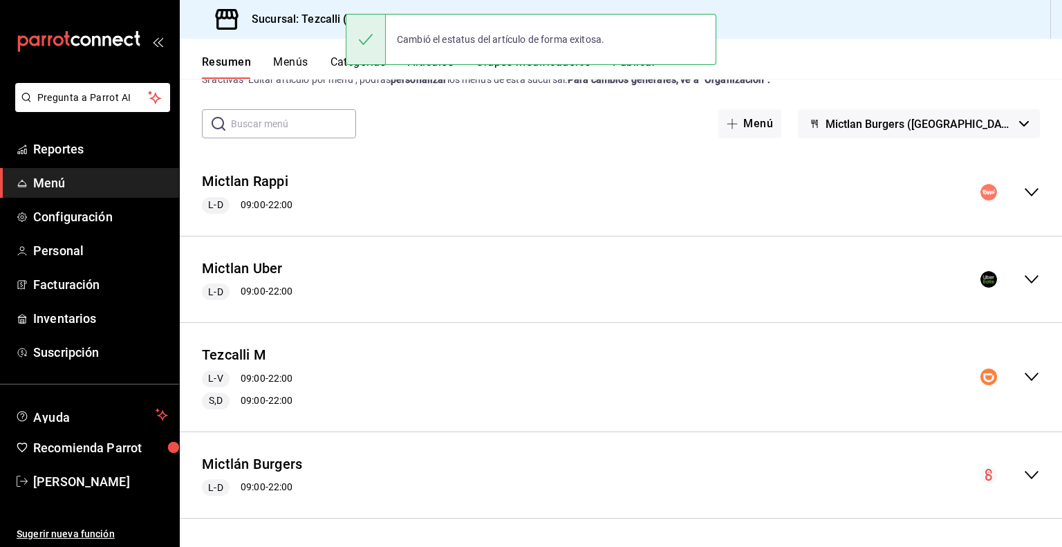
scroll to position [48, 0]
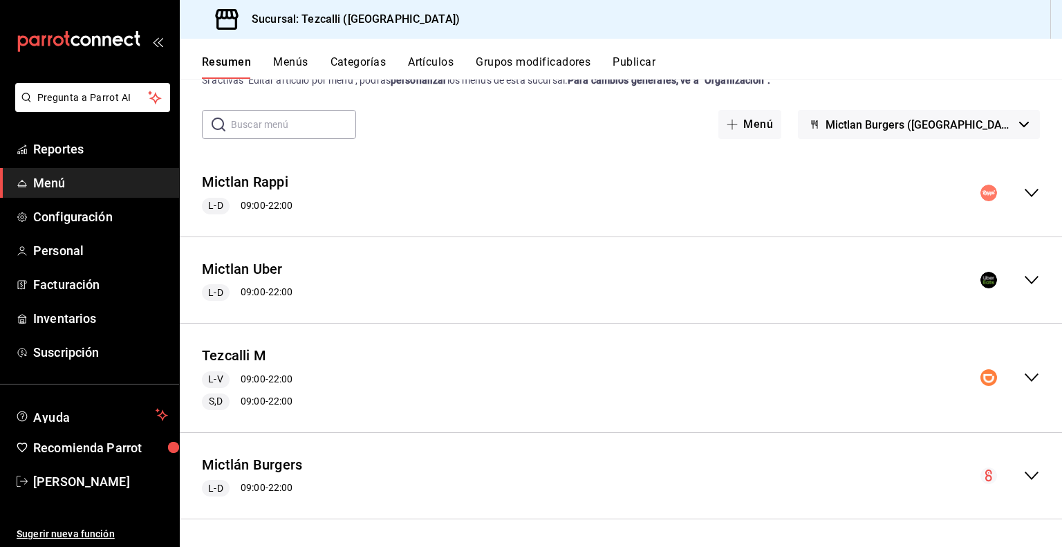
click at [1023, 372] on icon "collapse-menu-row" at bounding box center [1031, 377] width 17 height 17
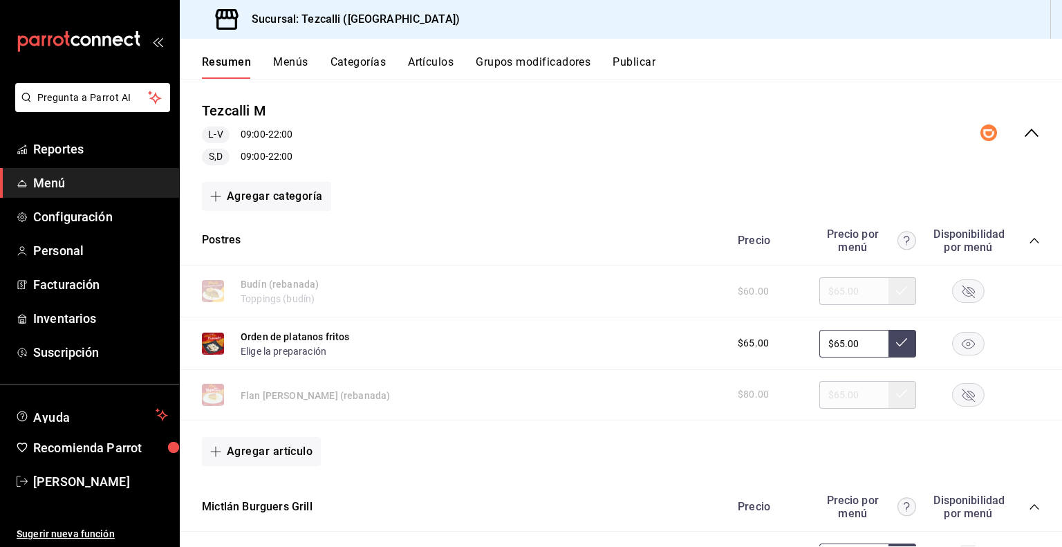
scroll to position [295, 0]
click at [964, 394] on icon "button" at bounding box center [969, 394] width 12 height 12
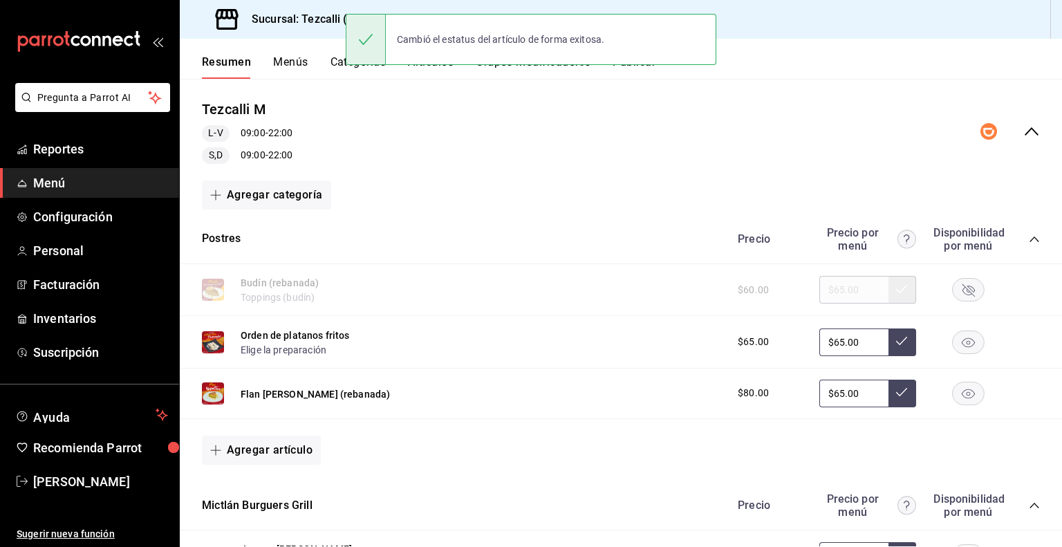
click at [1024, 137] on icon "collapse-menu-row" at bounding box center [1031, 131] width 17 height 17
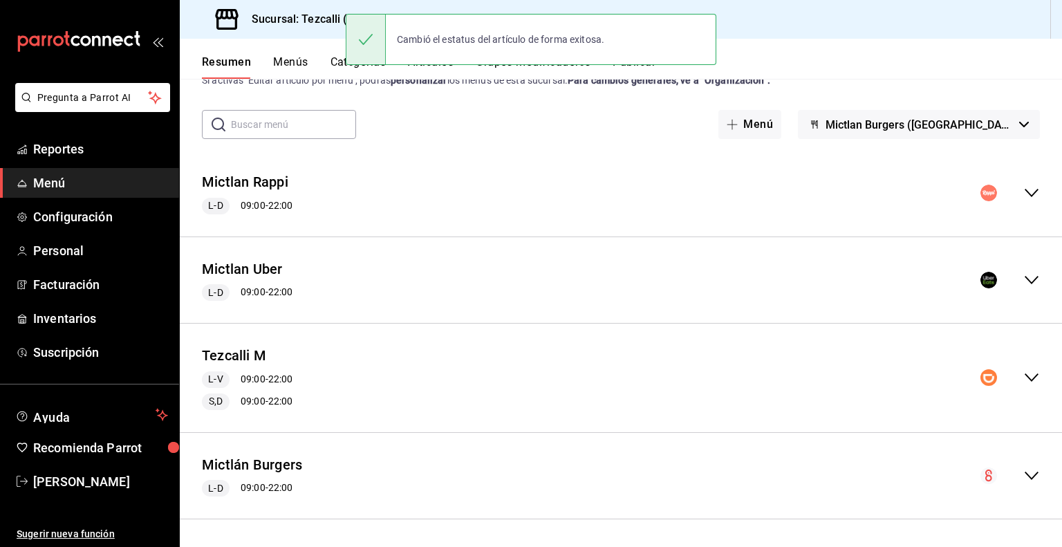
scroll to position [0, 0]
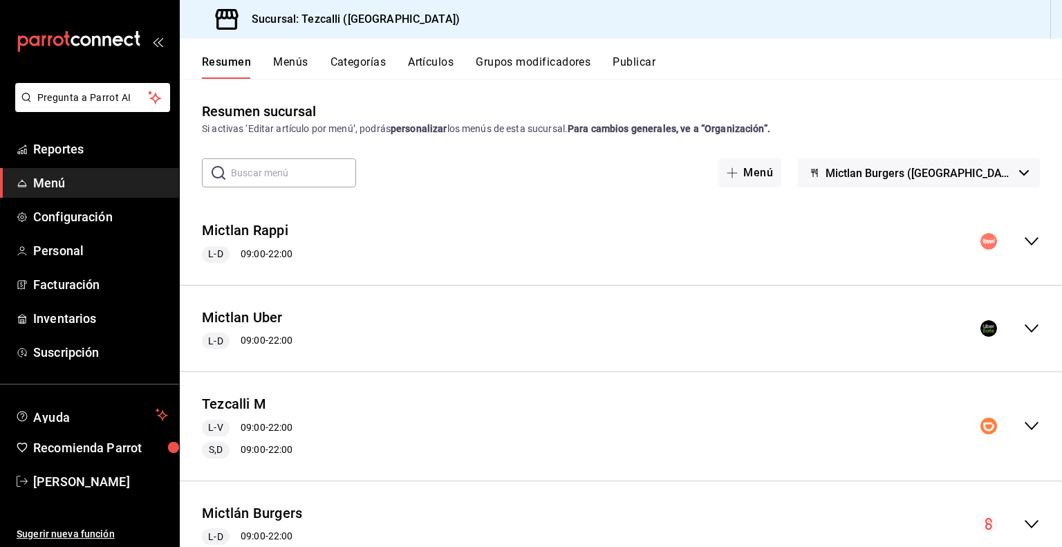
click at [431, 54] on div "Resumen Menús Categorías Artículos Grupos modificadores Publicar" at bounding box center [621, 59] width 882 height 40
click at [430, 54] on div "Resumen Menús Categorías Artículos Grupos modificadores Publicar" at bounding box center [621, 59] width 882 height 40
click at [430, 64] on button "Artículos" at bounding box center [431, 67] width 46 height 24
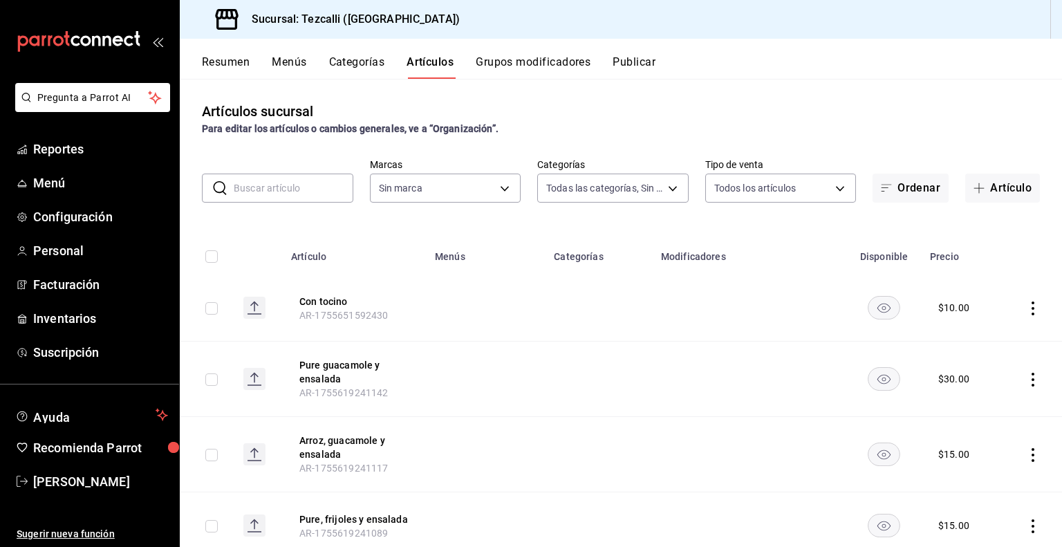
type input "a037816d-1762-4110-85fb-de6c64f56d36,ed31f90a-1473-4592-bc6b-c482666ba759,20878…"
type input "18689ee2-ba4b-482e-b8cd-c8334c7db8ec,22f768fd-becd-4c31-a818-2407a4be0b08"
click at [628, 58] on button "Publicar" at bounding box center [634, 67] width 43 height 24
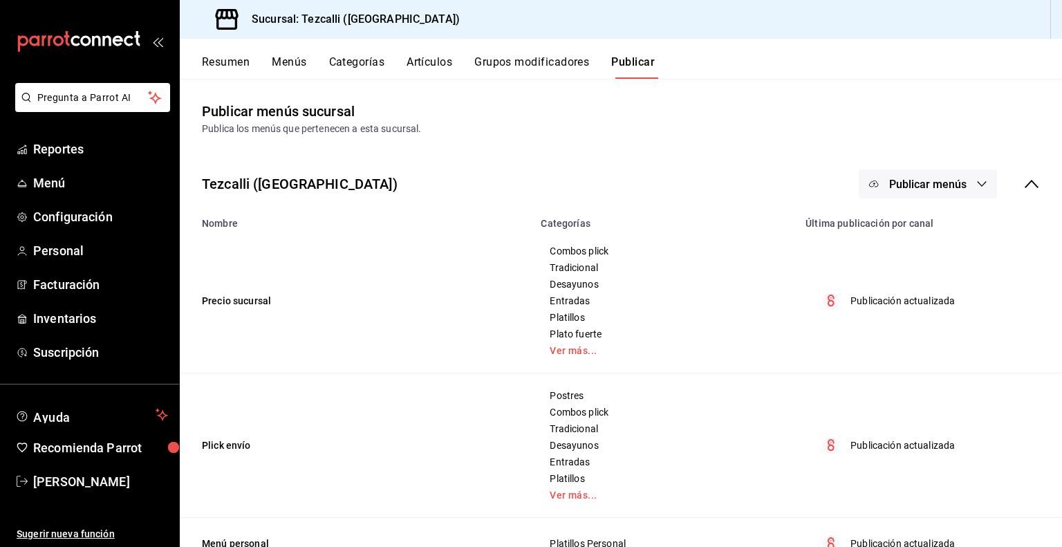
click at [952, 187] on span "Publicar menús" at bounding box center [927, 184] width 77 height 13
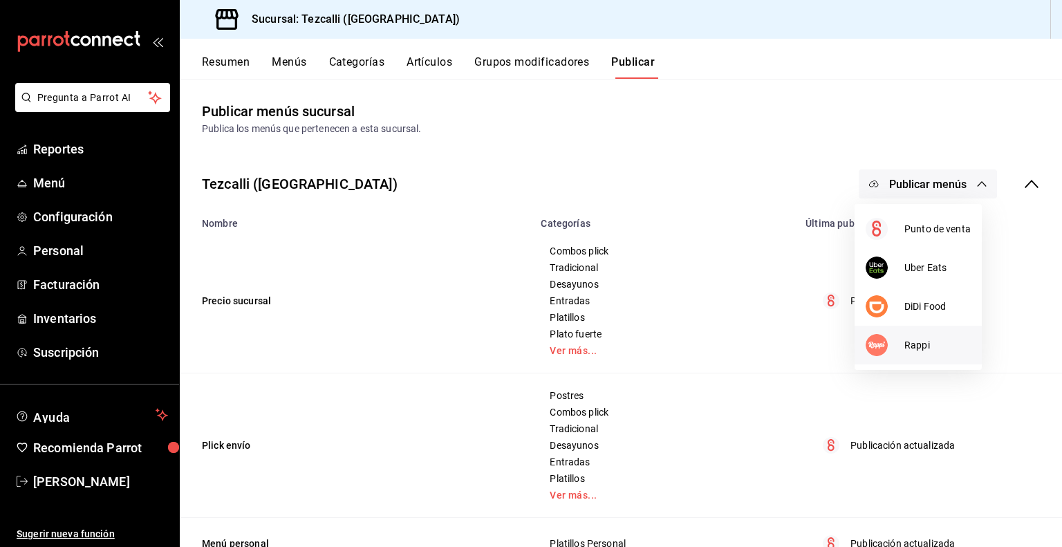
click at [920, 342] on span "Rappi" at bounding box center [937, 345] width 66 height 15
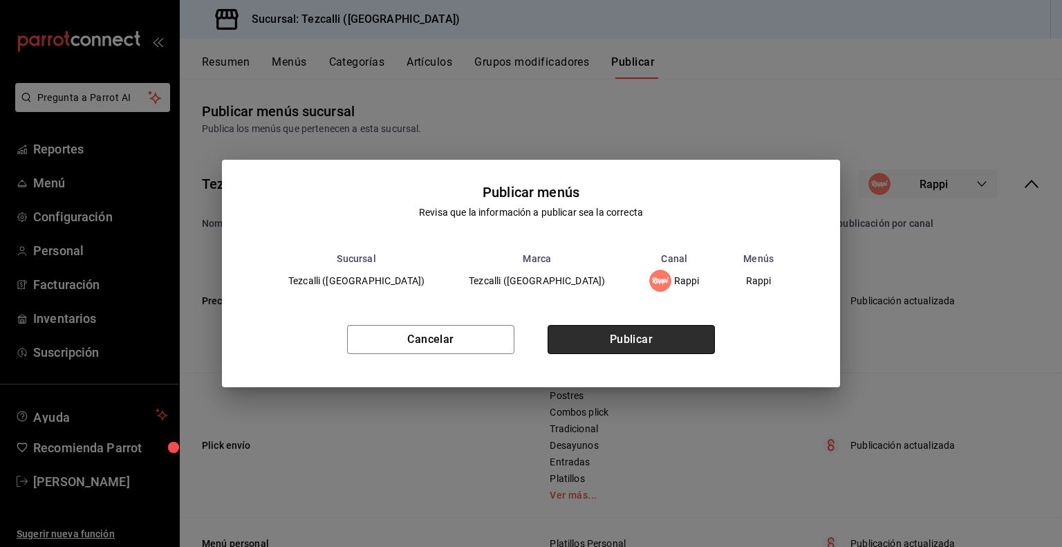
click at [703, 337] on button "Publicar" at bounding box center [631, 339] width 167 height 29
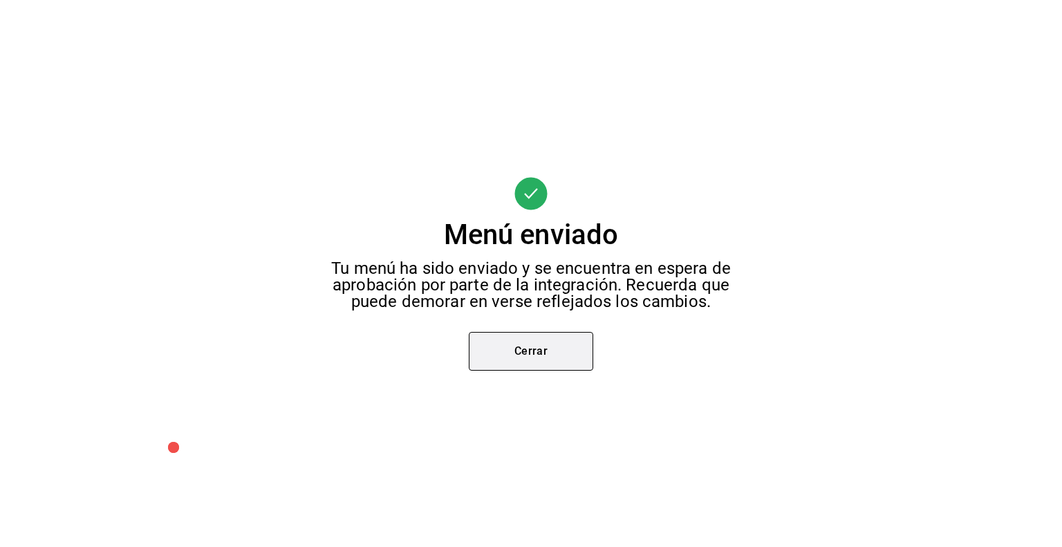
click at [518, 364] on button "Cerrar" at bounding box center [531, 351] width 124 height 39
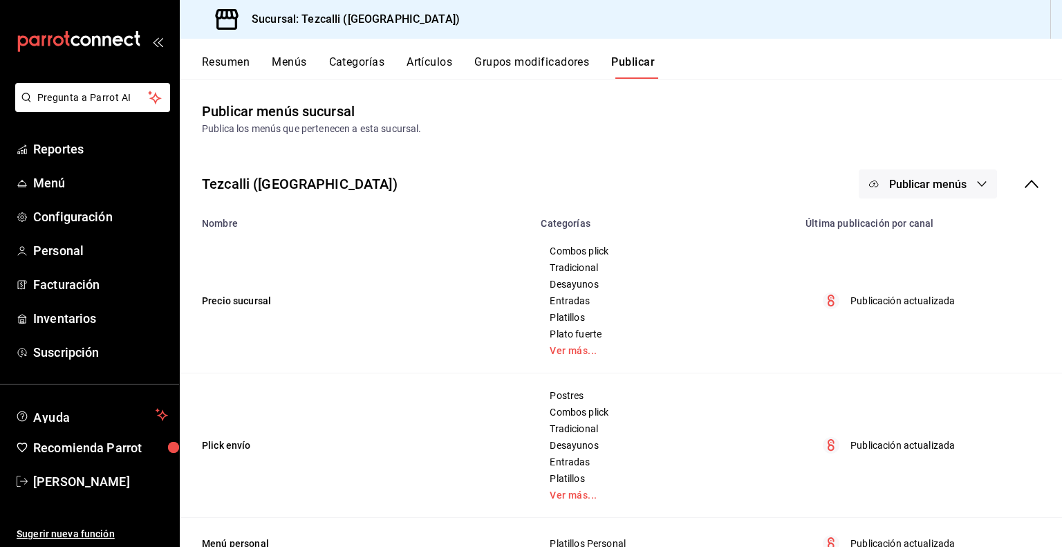
click at [1023, 190] on icon at bounding box center [1031, 184] width 17 height 17
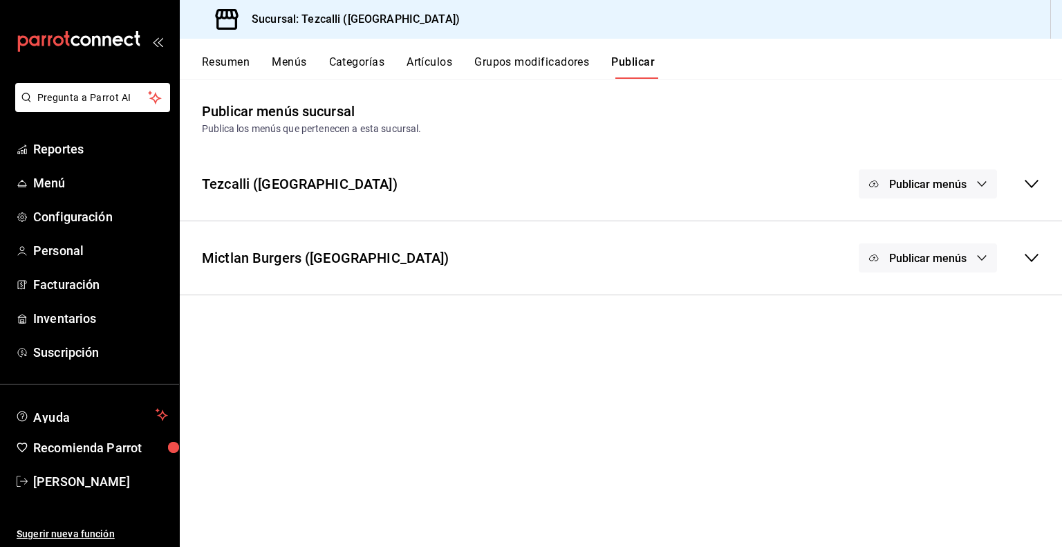
click at [969, 255] on button "Publicar menús" at bounding box center [928, 257] width 138 height 29
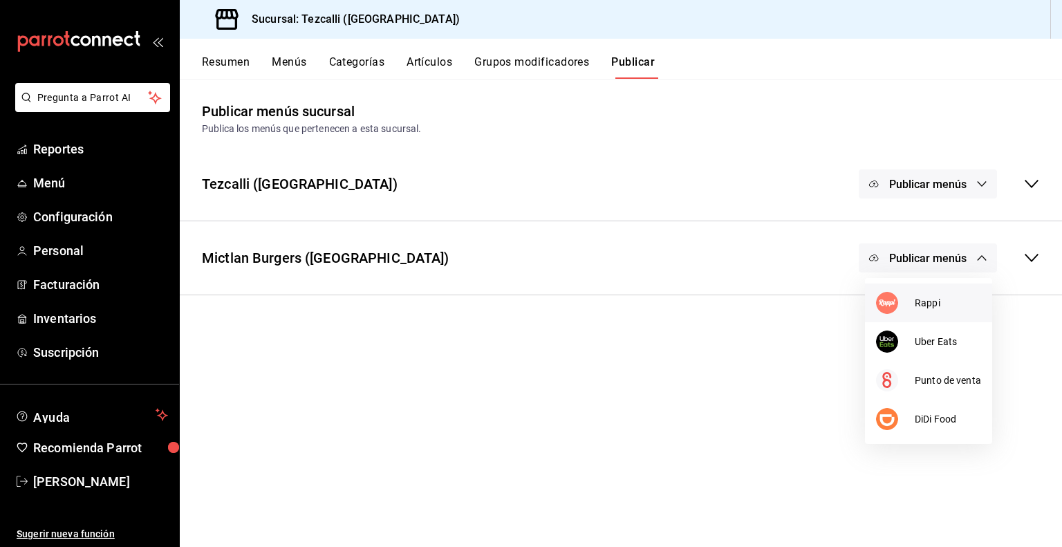
click at [938, 313] on li "Rappi" at bounding box center [928, 303] width 127 height 39
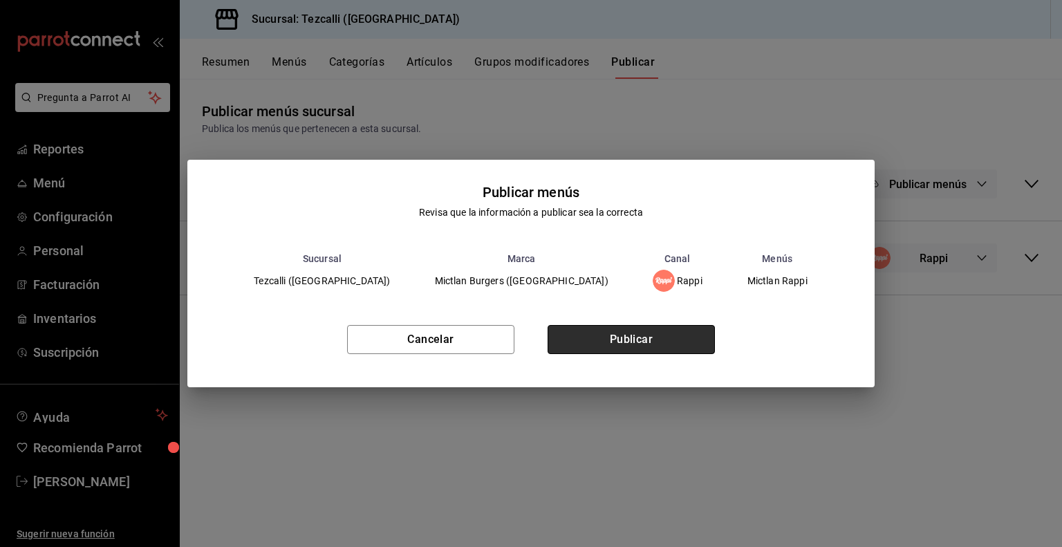
click at [694, 338] on button "Publicar" at bounding box center [631, 339] width 167 height 29
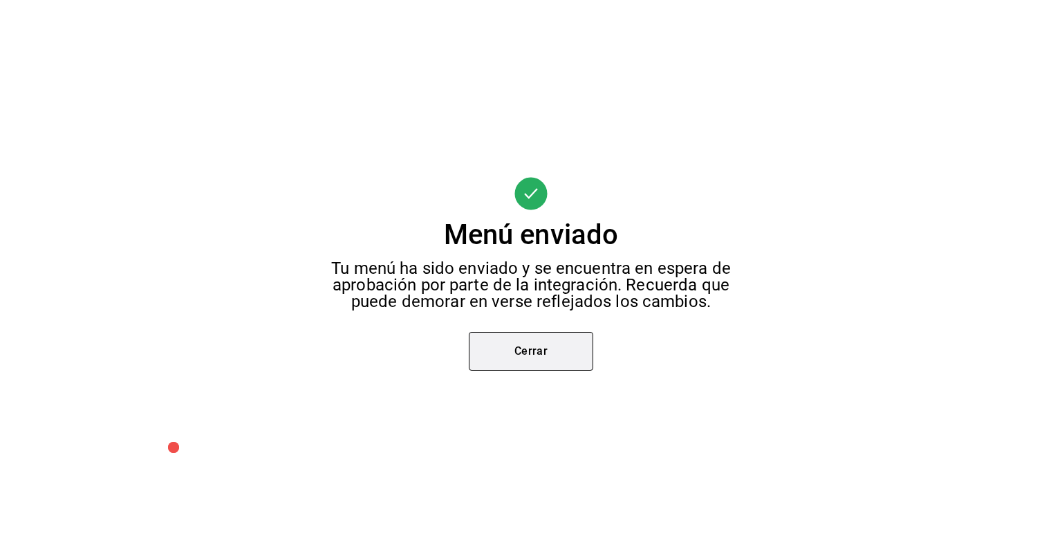
click at [526, 359] on button "Cerrar" at bounding box center [531, 351] width 124 height 39
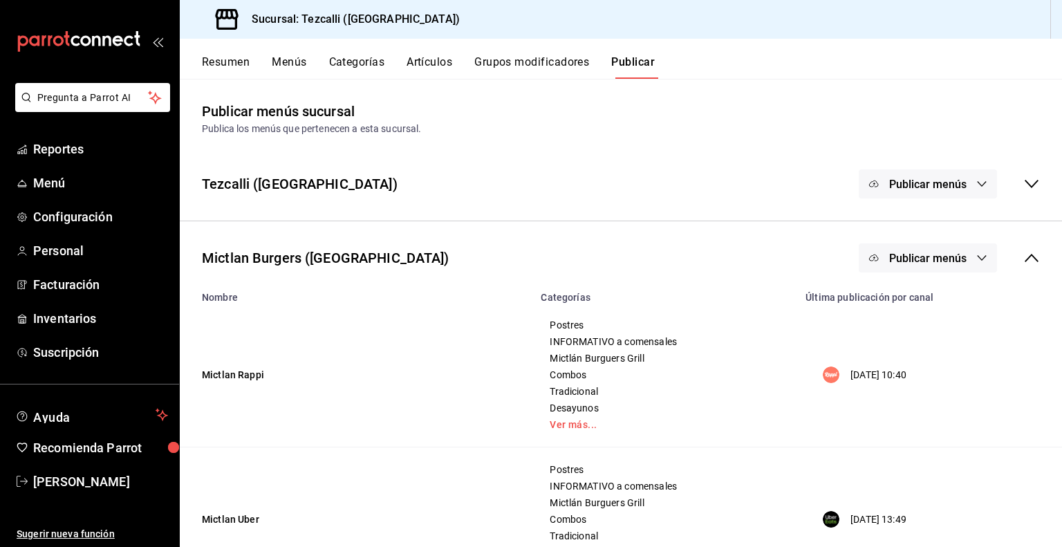
click at [1025, 261] on icon at bounding box center [1031, 258] width 17 height 17
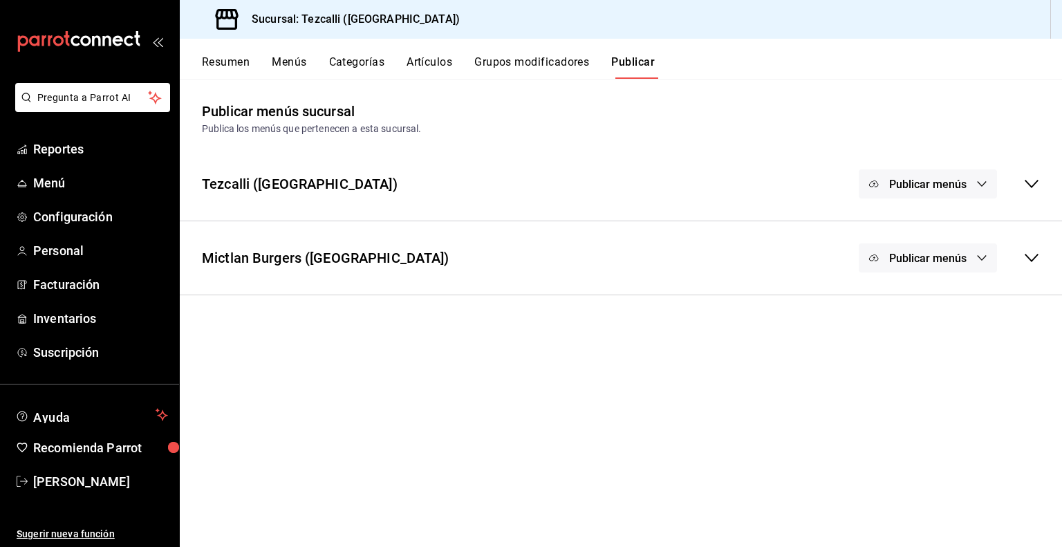
click at [431, 65] on button "Artículos" at bounding box center [430, 67] width 46 height 24
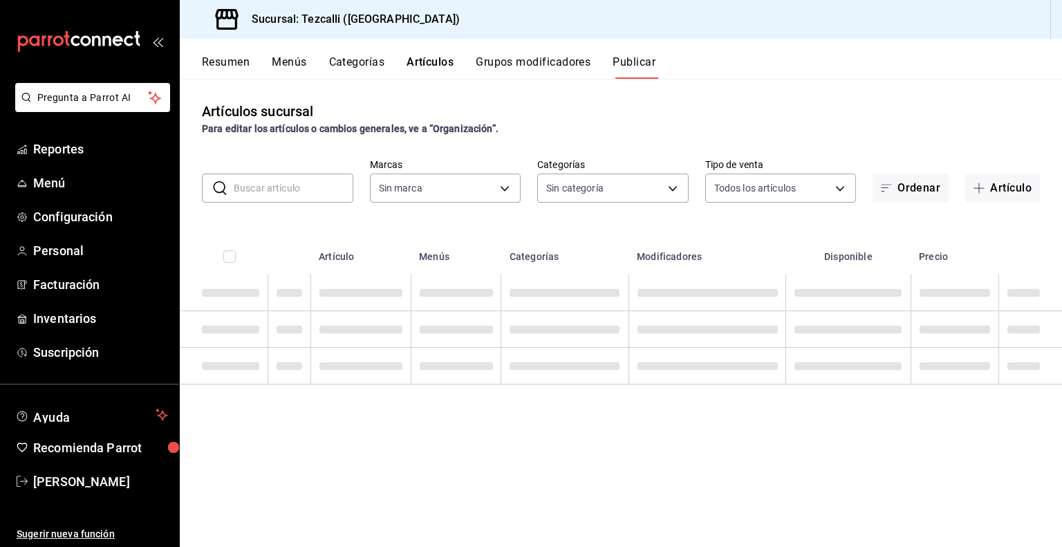
type input "18689ee2-ba4b-482e-b8cd-c8334c7db8ec,22f768fd-becd-4c31-a818-2407a4be0b08"
click at [301, 192] on input "text" at bounding box center [294, 188] width 120 height 28
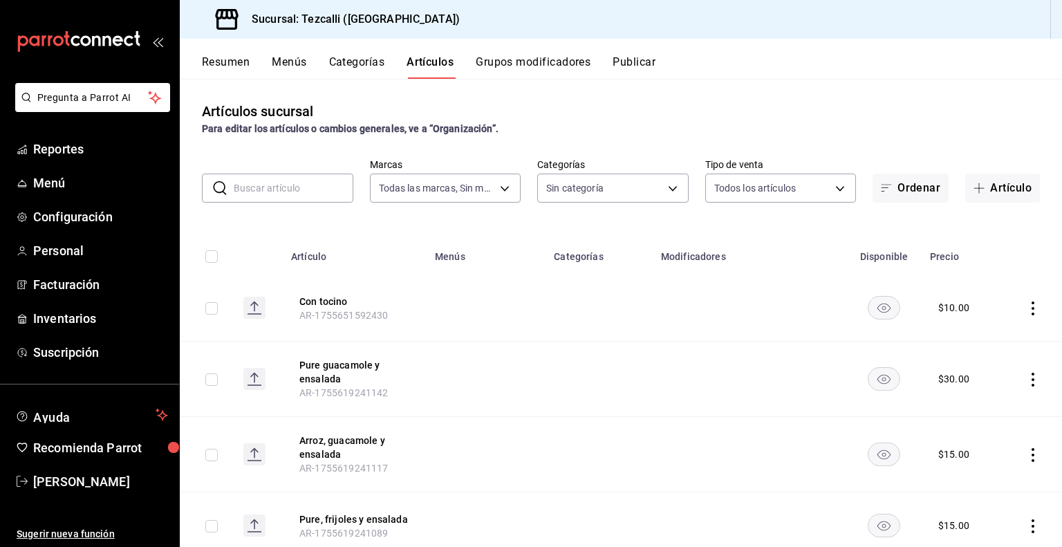
type input "a037816d-1762-4110-85fb-de6c64f56d36,ed31f90a-1473-4592-bc6b-c482666ba759,20878…"
type input "pure"
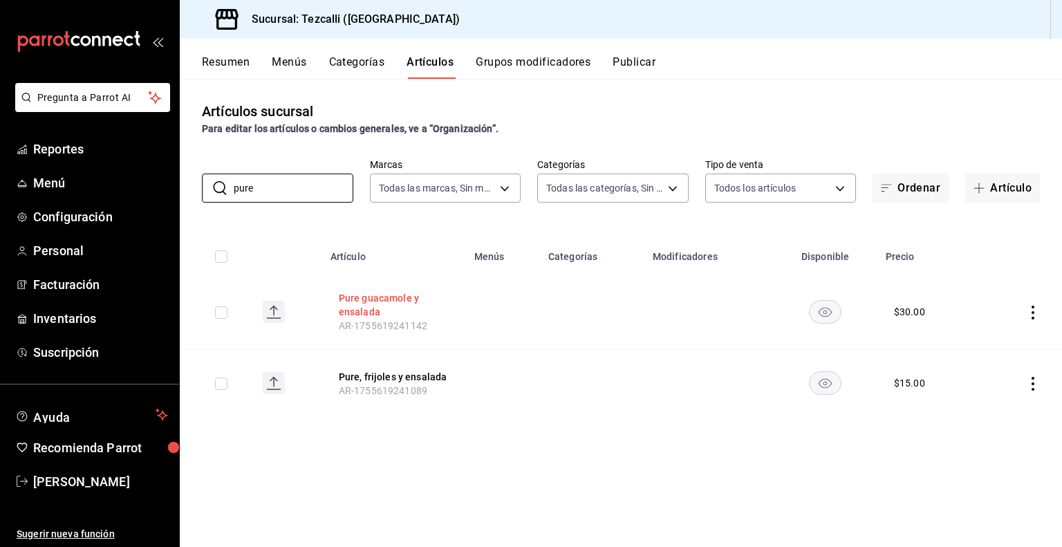
click at [387, 312] on button "Pure guacamole y ensalada" at bounding box center [394, 305] width 111 height 28
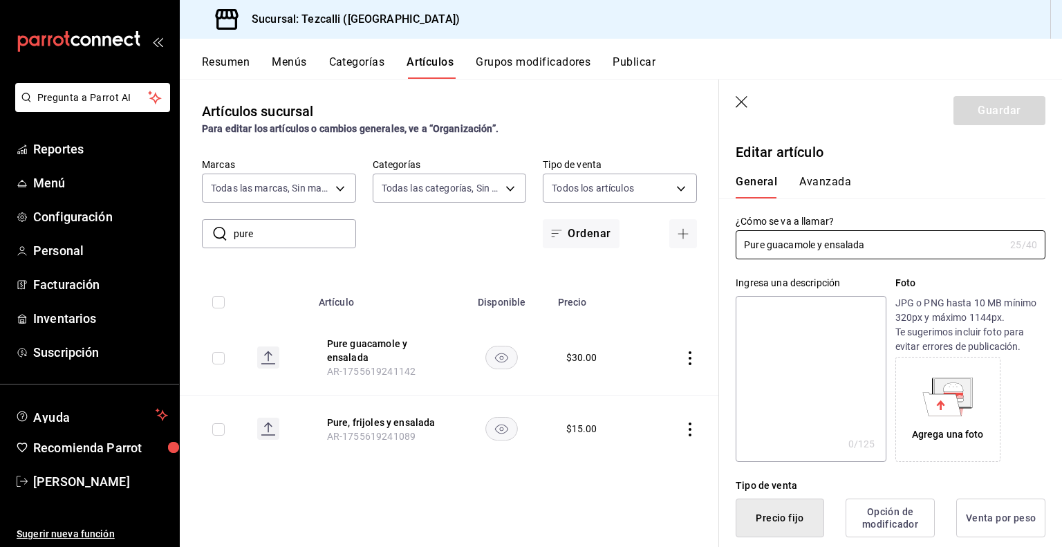
type input "$30.00"
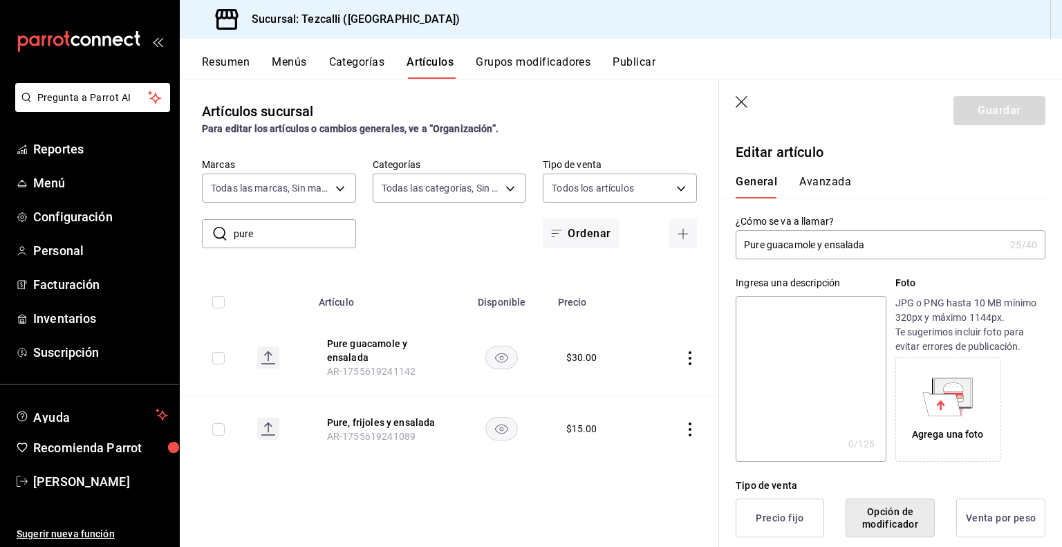
click at [763, 239] on input "Pure guacamole y ensalada" at bounding box center [870, 245] width 269 height 28
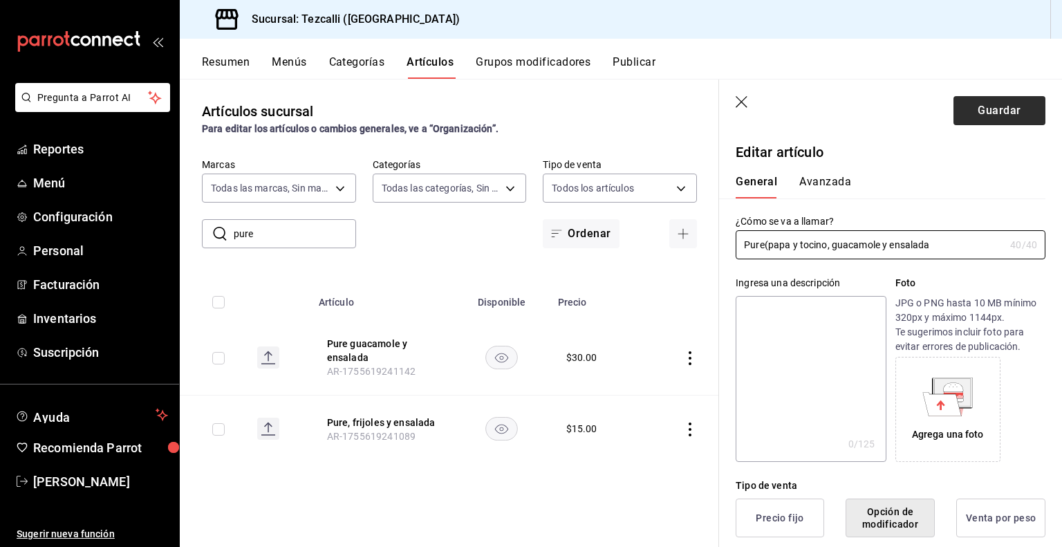
type input "Pure(papa y tocino, guacamole y ensalada"
click at [994, 104] on button "Guardar" at bounding box center [1000, 110] width 92 height 29
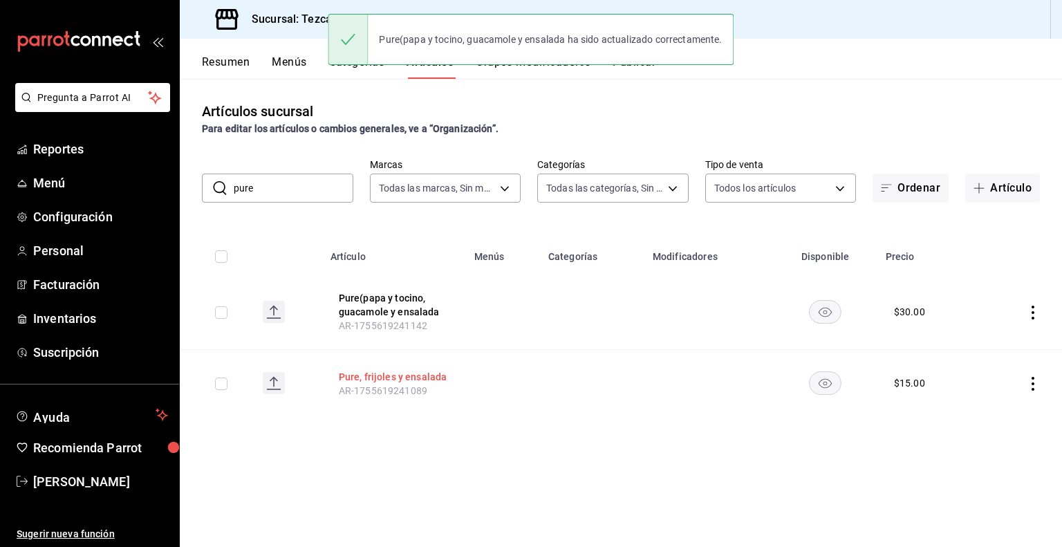
click at [369, 378] on button "Pure, frijoles y ensalada" at bounding box center [394, 377] width 111 height 14
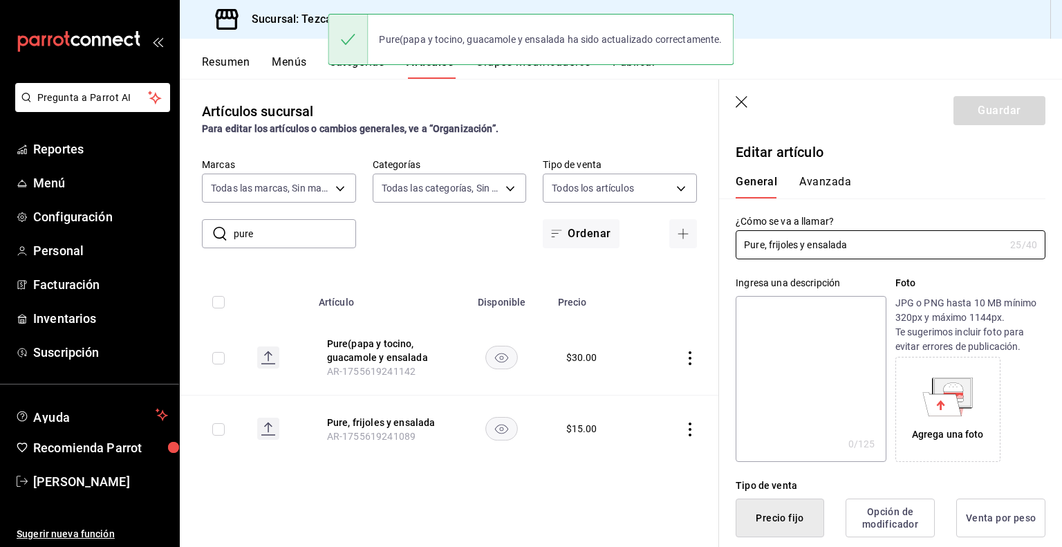
type input "$15.00"
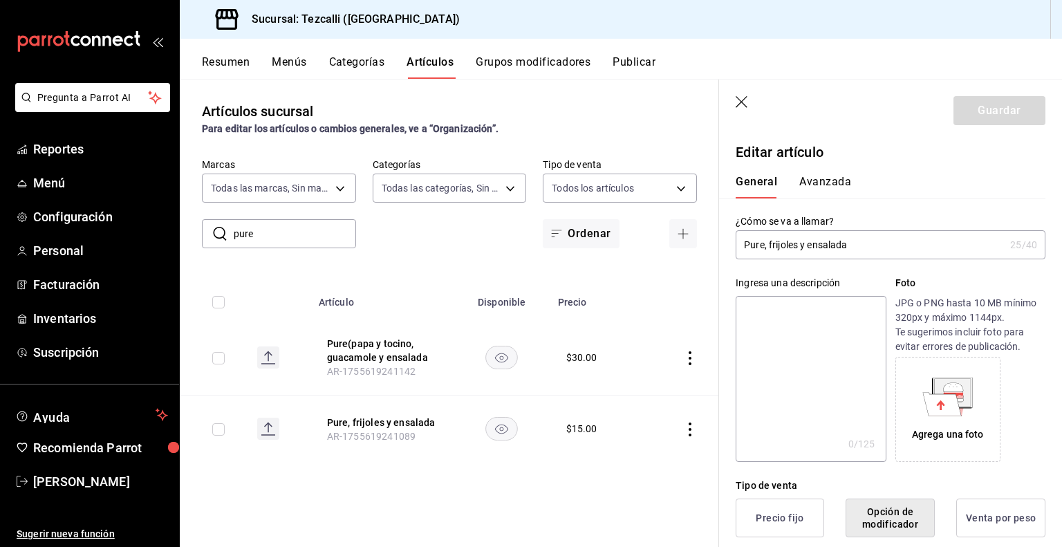
click at [763, 244] on input "Pure, frijoles y ensalada" at bounding box center [870, 245] width 269 height 28
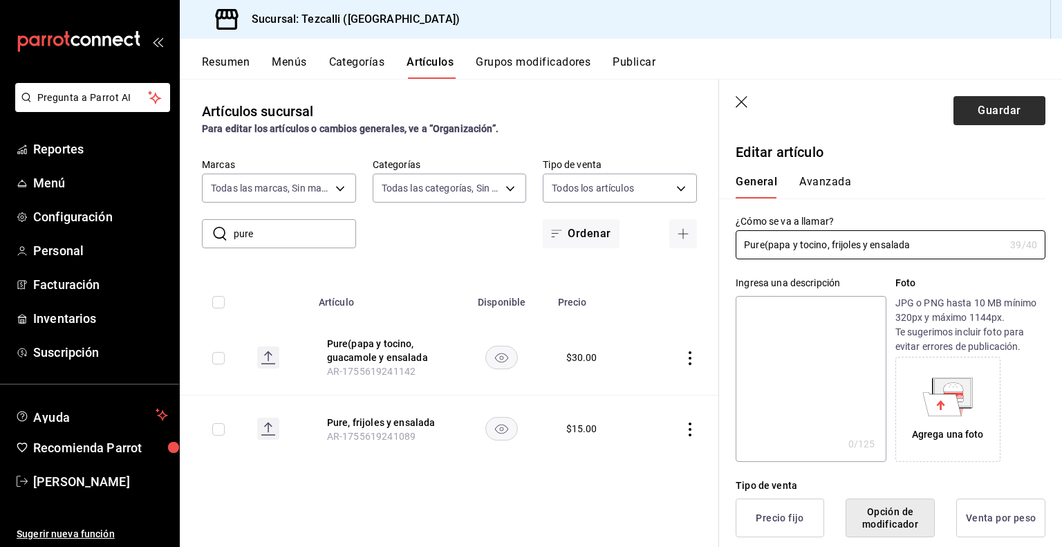
type input "Pure(papa y tocino, frijoles y ensalada"
click at [978, 119] on button "Guardar" at bounding box center [1000, 110] width 92 height 29
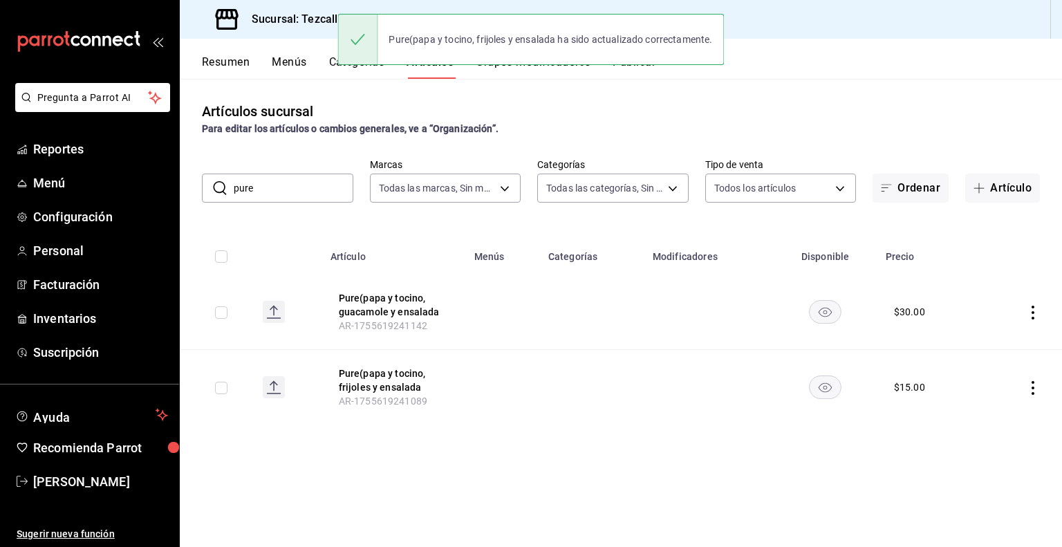
click at [629, 71] on button "Publicar" at bounding box center [634, 67] width 43 height 24
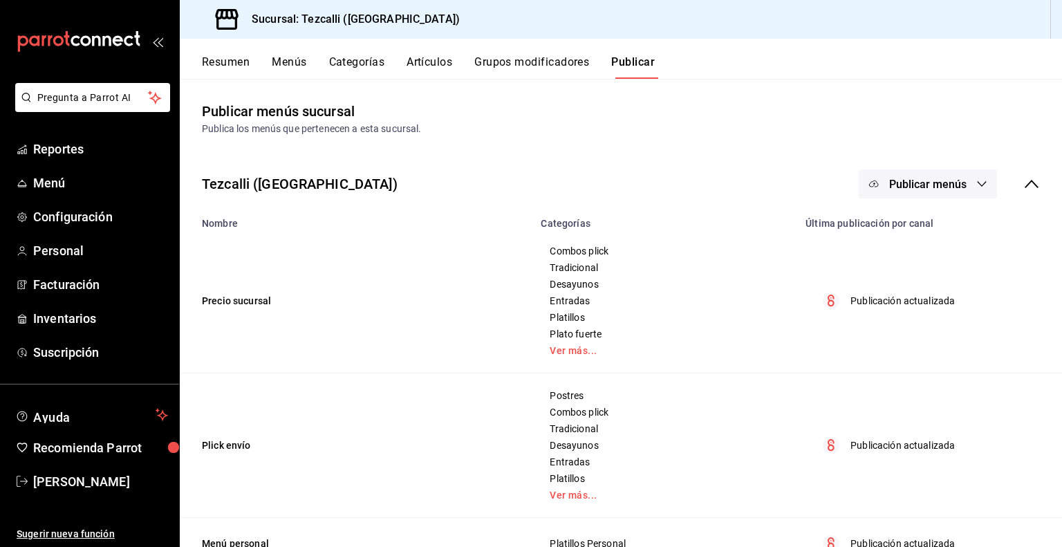
click at [931, 196] on button "Publicar menús" at bounding box center [928, 183] width 138 height 29
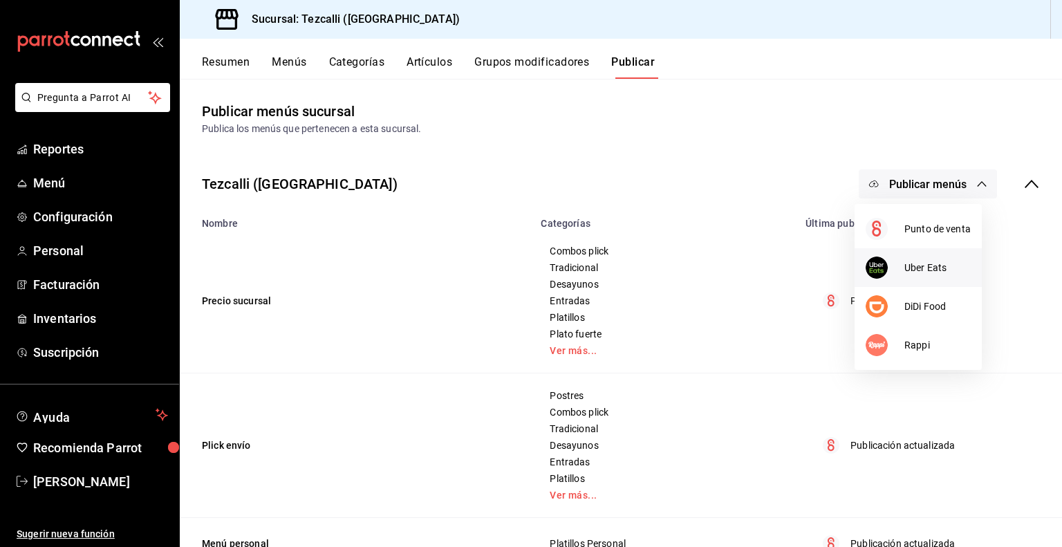
click at [913, 262] on span "Uber Eats" at bounding box center [937, 268] width 66 height 15
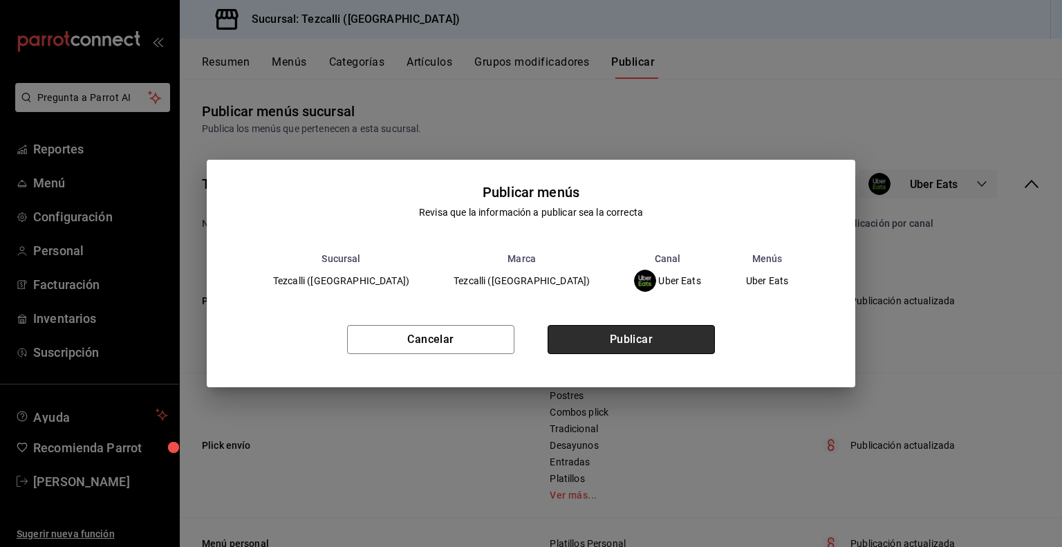
click at [672, 339] on button "Publicar" at bounding box center [631, 339] width 167 height 29
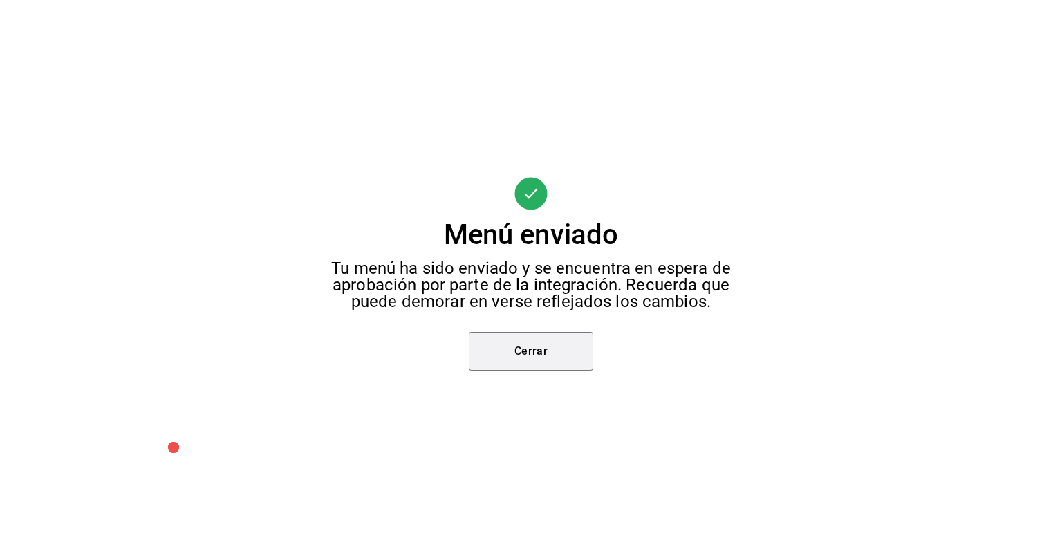
click at [539, 367] on button "Cerrar" at bounding box center [531, 351] width 124 height 39
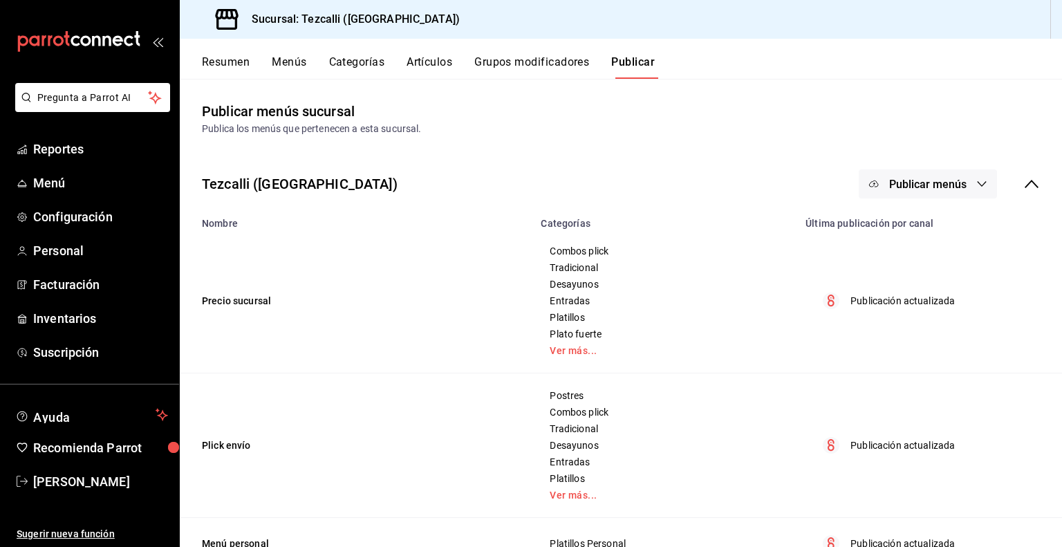
click at [940, 193] on button "Publicar menús" at bounding box center [928, 183] width 138 height 29
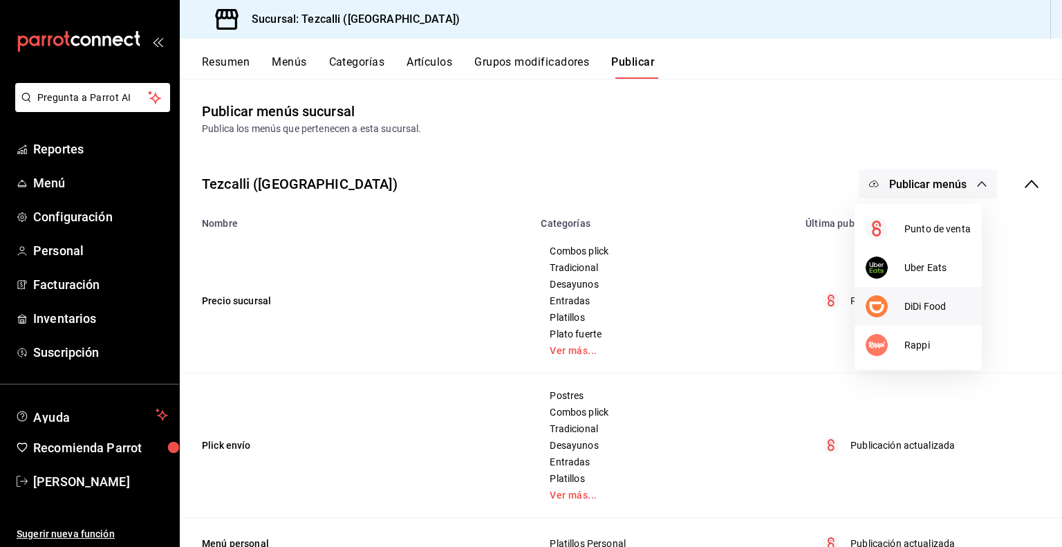
click at [918, 307] on span "DiDi Food" at bounding box center [937, 306] width 66 height 15
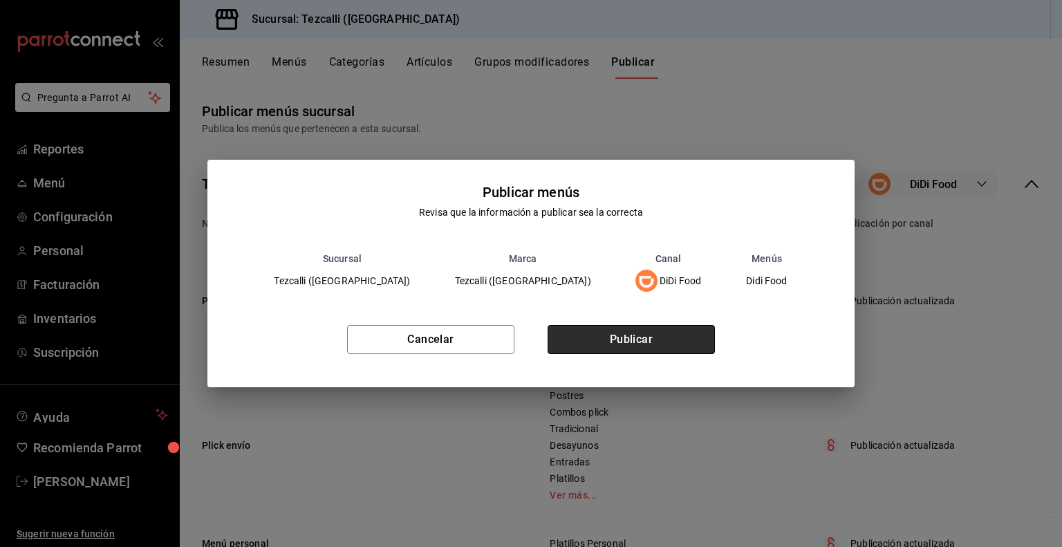
click at [628, 346] on button "Publicar" at bounding box center [631, 339] width 167 height 29
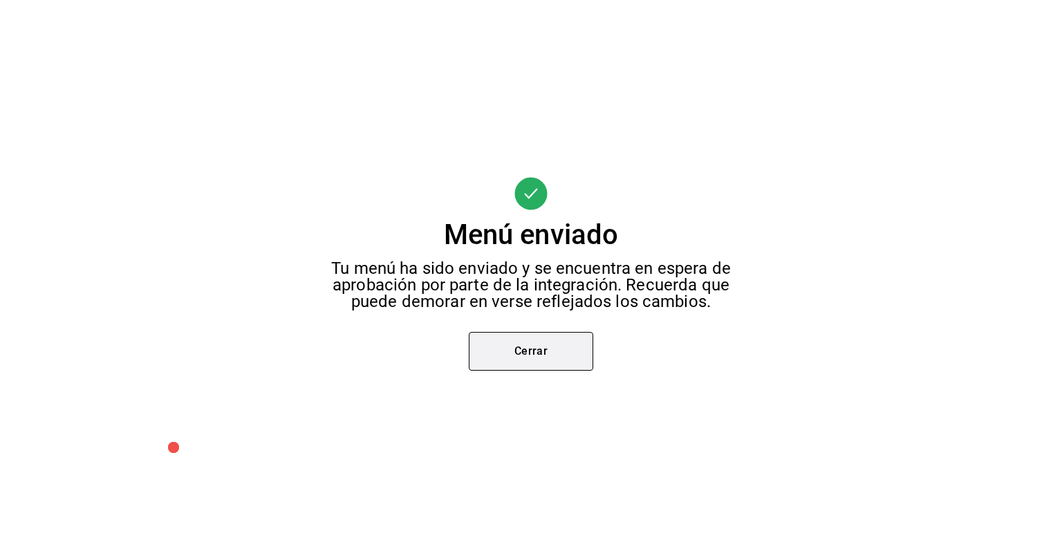
click at [570, 340] on button "Cerrar" at bounding box center [531, 351] width 124 height 39
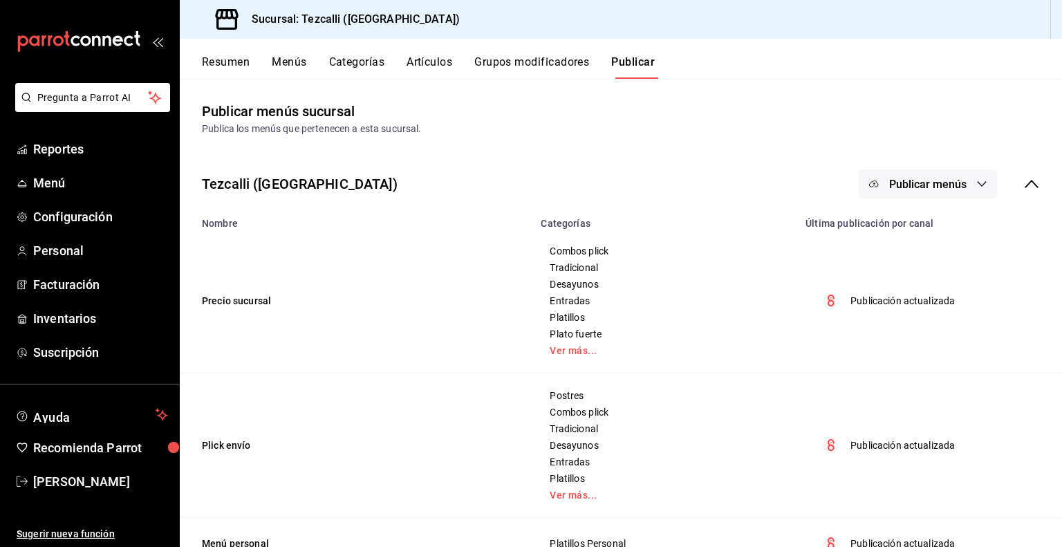
click at [1030, 175] on div "Tezcalli ([GEOGRAPHIC_DATA]) Publicar menús" at bounding box center [621, 183] width 882 height 51
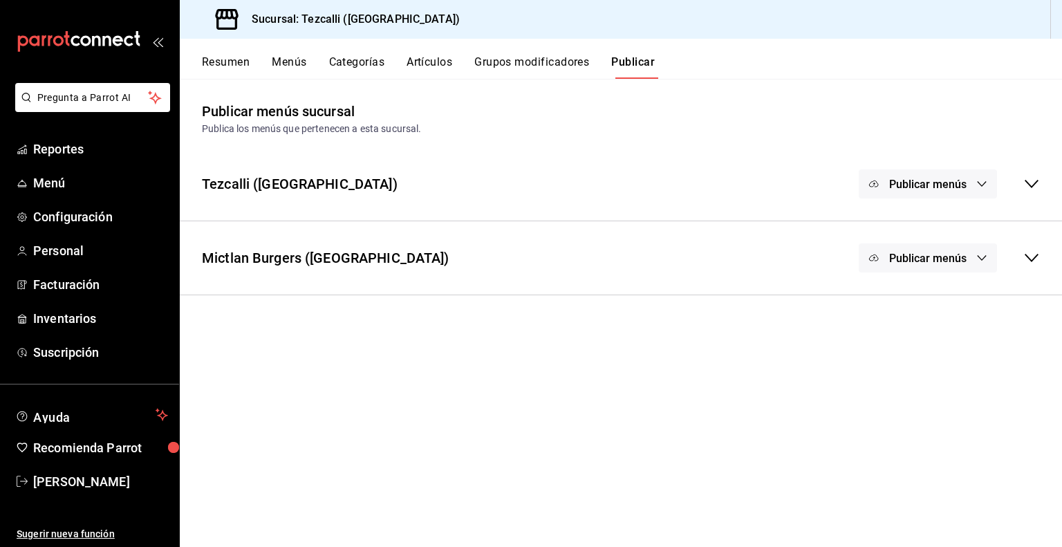
click at [945, 259] on span "Publicar menús" at bounding box center [927, 258] width 77 height 13
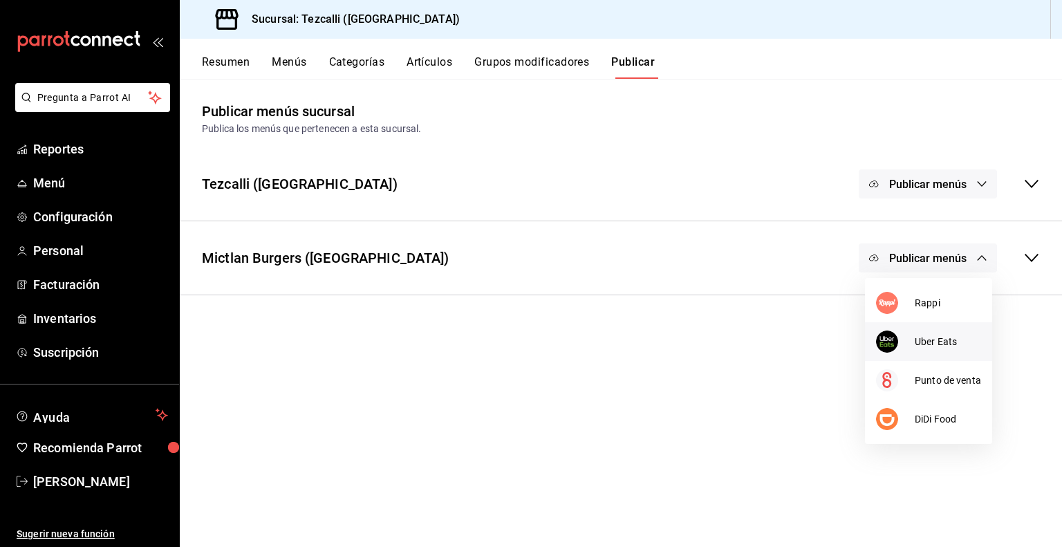
click at [907, 337] on div at bounding box center [895, 342] width 39 height 22
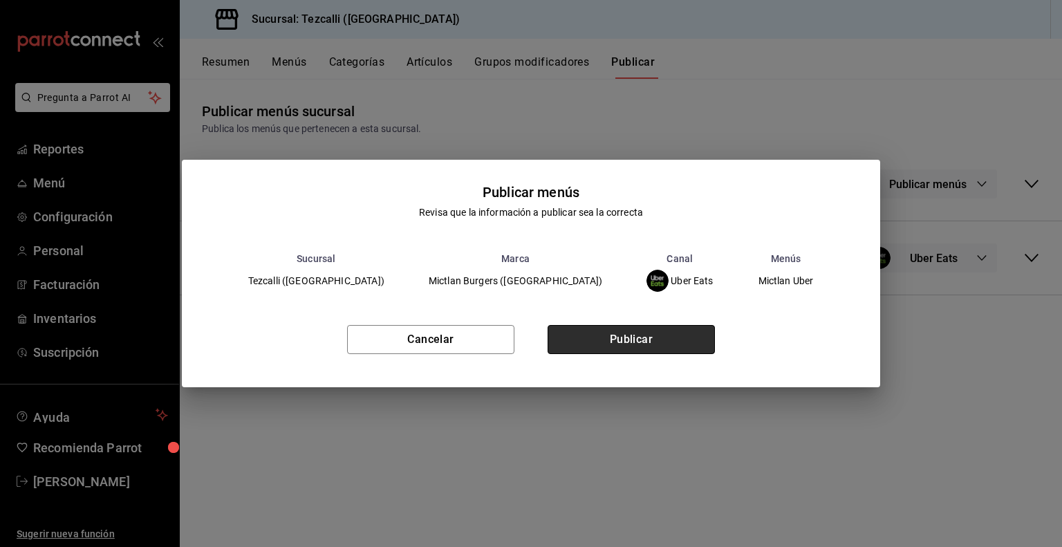
click at [694, 342] on button "Publicar" at bounding box center [631, 339] width 167 height 29
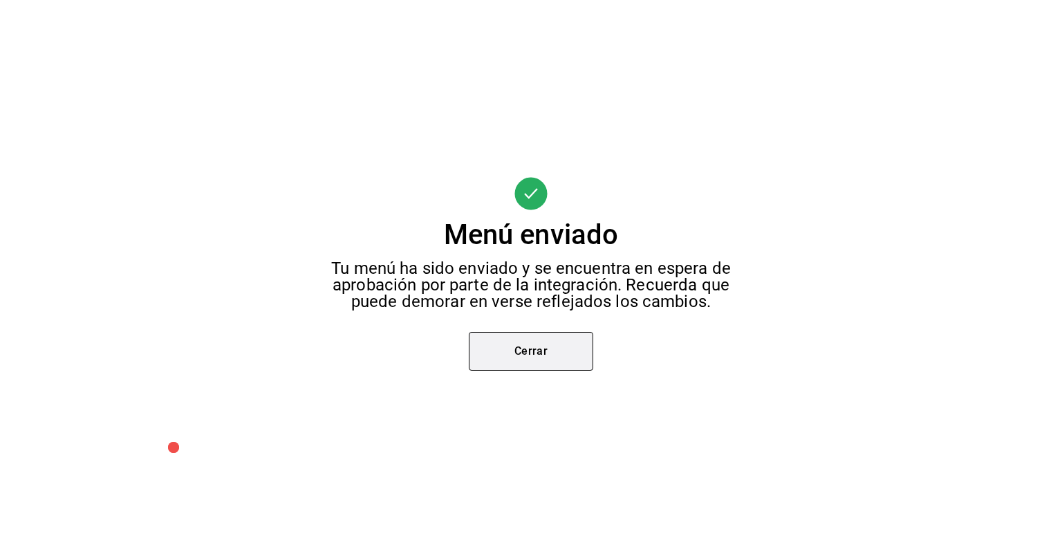
click at [542, 342] on button "Cerrar" at bounding box center [531, 351] width 124 height 39
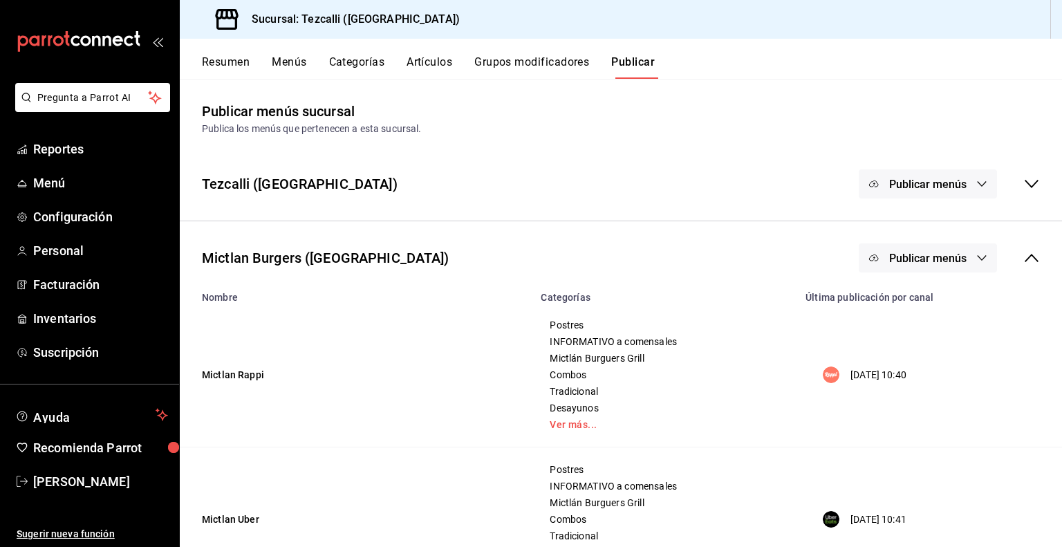
click at [934, 254] on span "Publicar menús" at bounding box center [927, 258] width 77 height 13
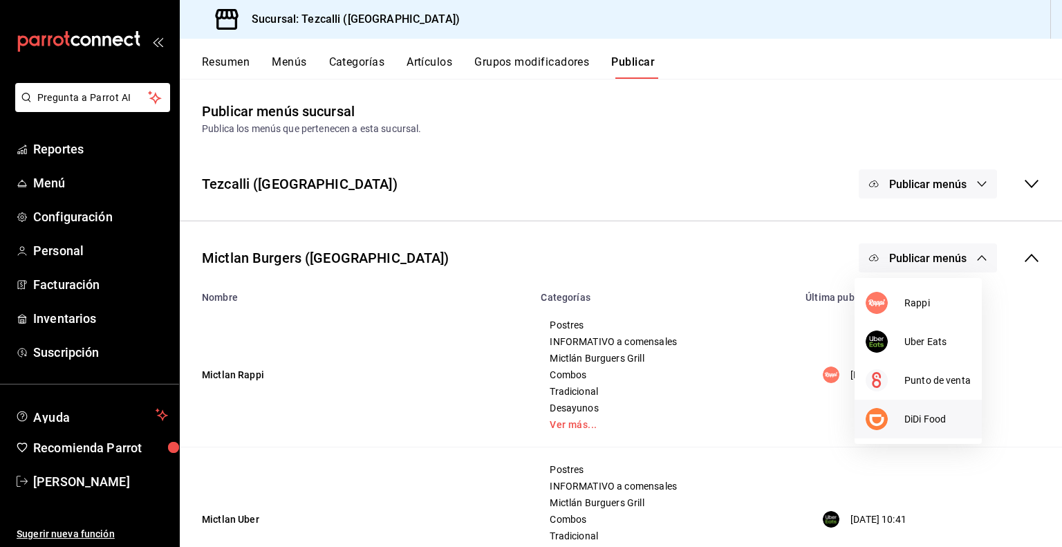
click at [937, 418] on span "DiDi Food" at bounding box center [937, 419] width 66 height 15
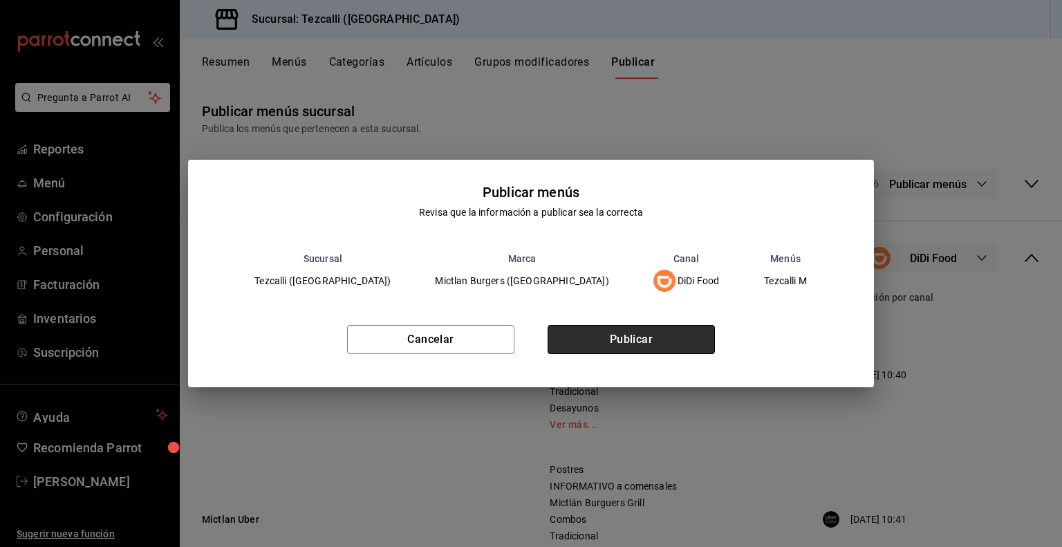
click at [664, 342] on button "Publicar" at bounding box center [631, 339] width 167 height 29
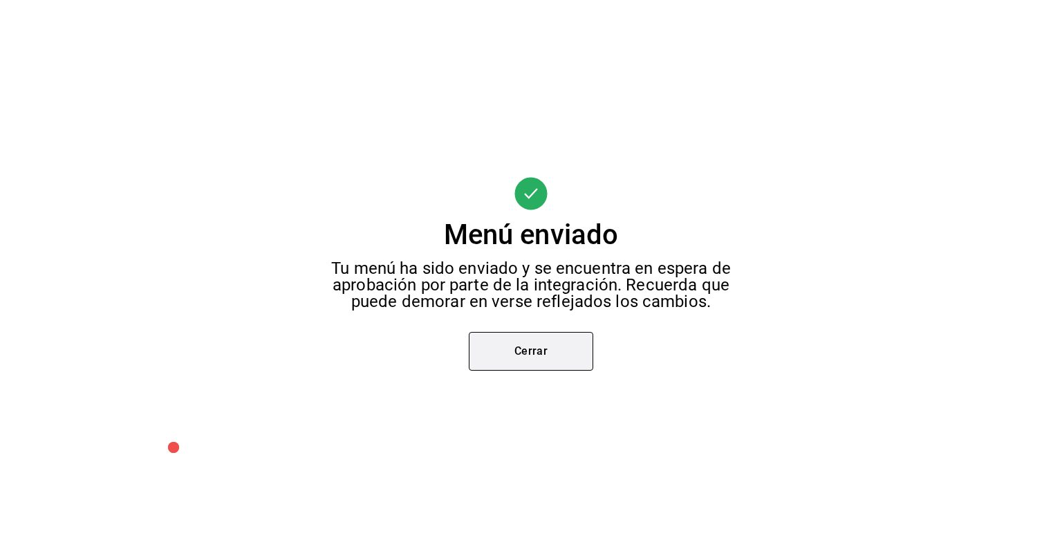
click at [582, 345] on button "Cerrar" at bounding box center [531, 351] width 124 height 39
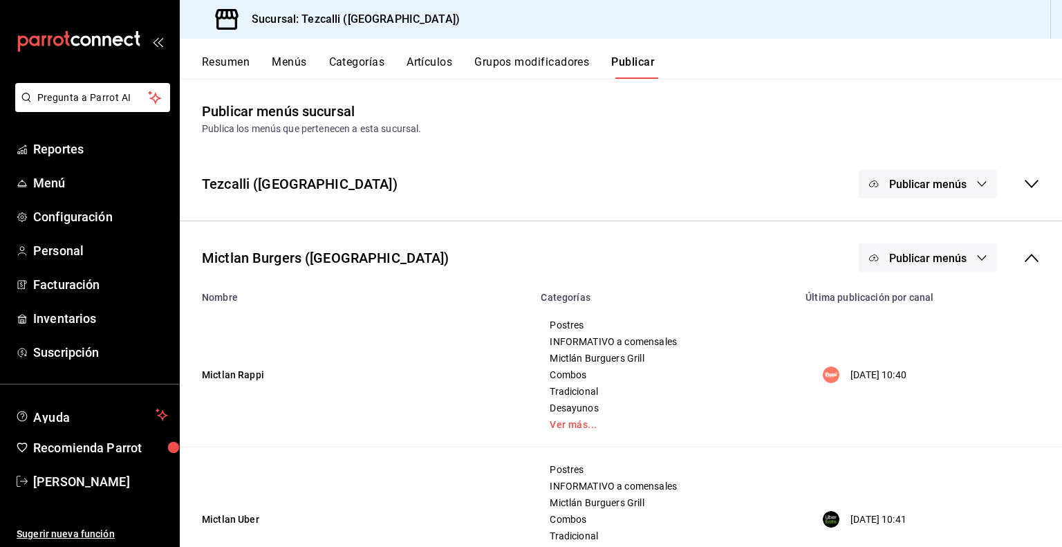
click at [1019, 240] on div "Mictlan Burgers ([GEOGRAPHIC_DATA]) Publicar menús" at bounding box center [621, 257] width 882 height 51
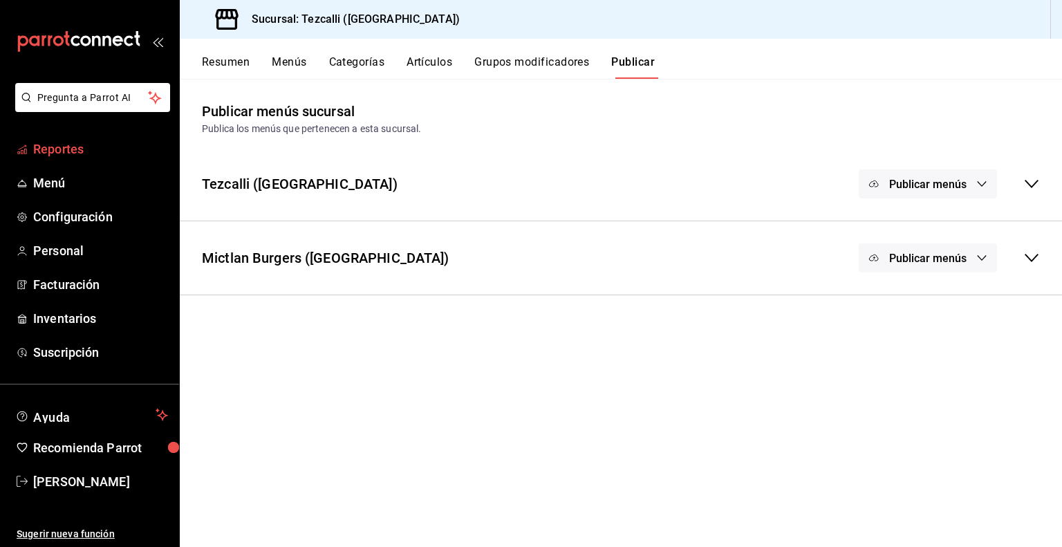
click at [119, 134] on link "Reportes" at bounding box center [89, 149] width 179 height 30
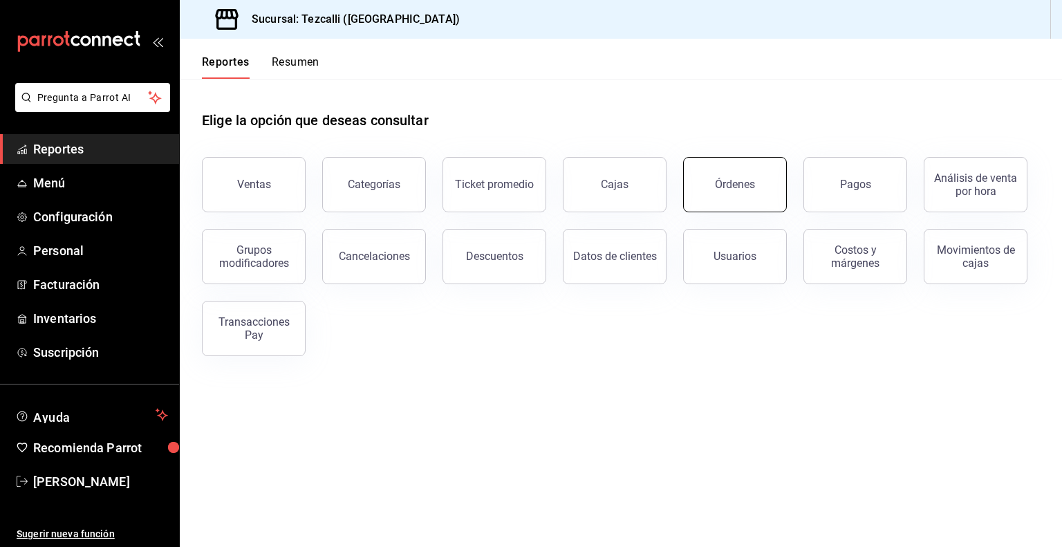
drag, startPoint x: 721, startPoint y: 214, endPoint x: 737, endPoint y: 193, distance: 26.1
click at [737, 193] on div "Ventas Categorías Ticket promedio Cajas Órdenes Pagos Análisis de venta por hor…" at bounding box center [612, 248] width 855 height 216
click at [737, 193] on button "Órdenes" at bounding box center [735, 184] width 104 height 55
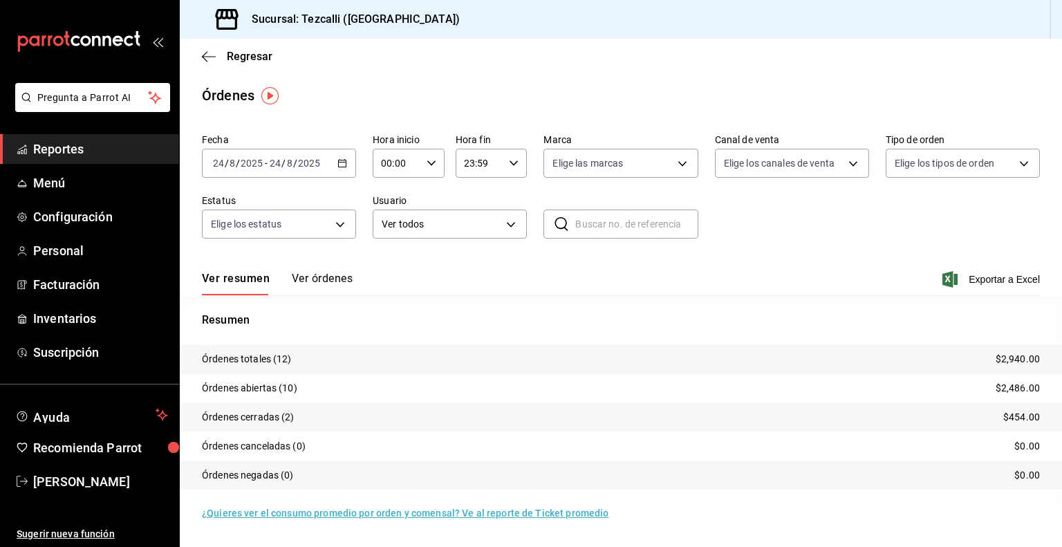
click at [304, 287] on button "Ver órdenes" at bounding box center [322, 284] width 61 height 24
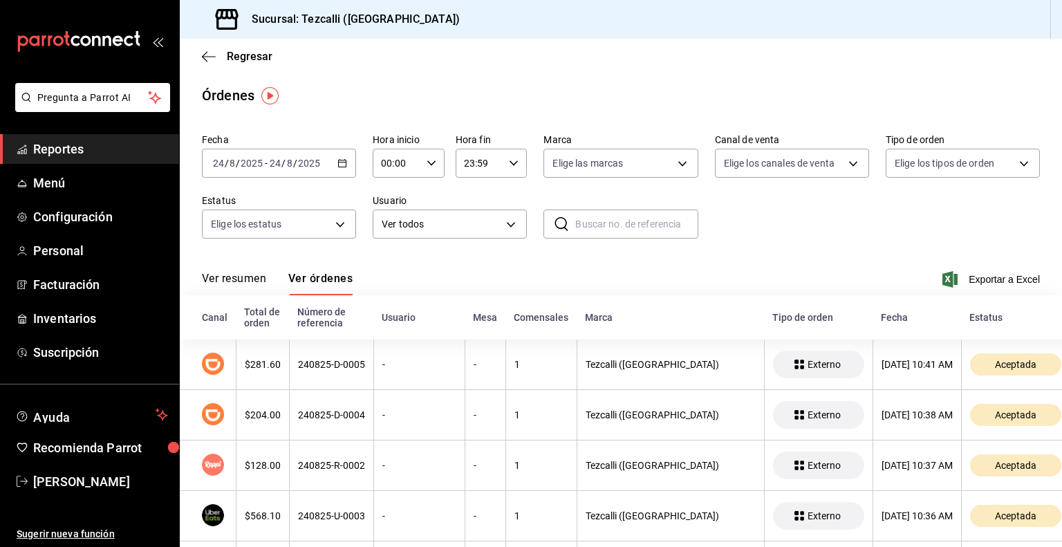
click at [265, 279] on button "Ver resumen" at bounding box center [234, 284] width 64 height 24
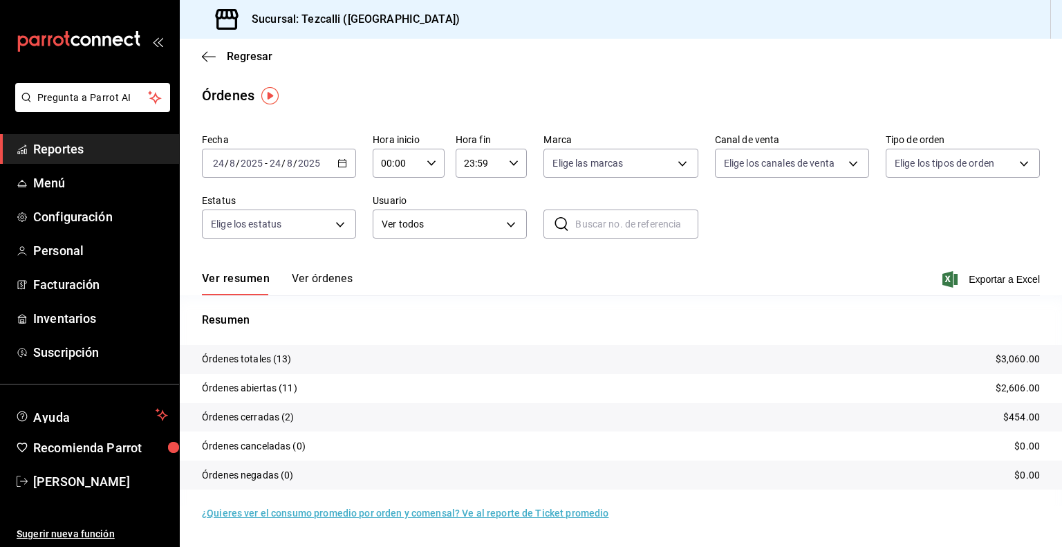
click at [326, 289] on button "Ver órdenes" at bounding box center [322, 284] width 61 height 24
